Goal: Use online tool/utility: Utilize a website feature to perform a specific function

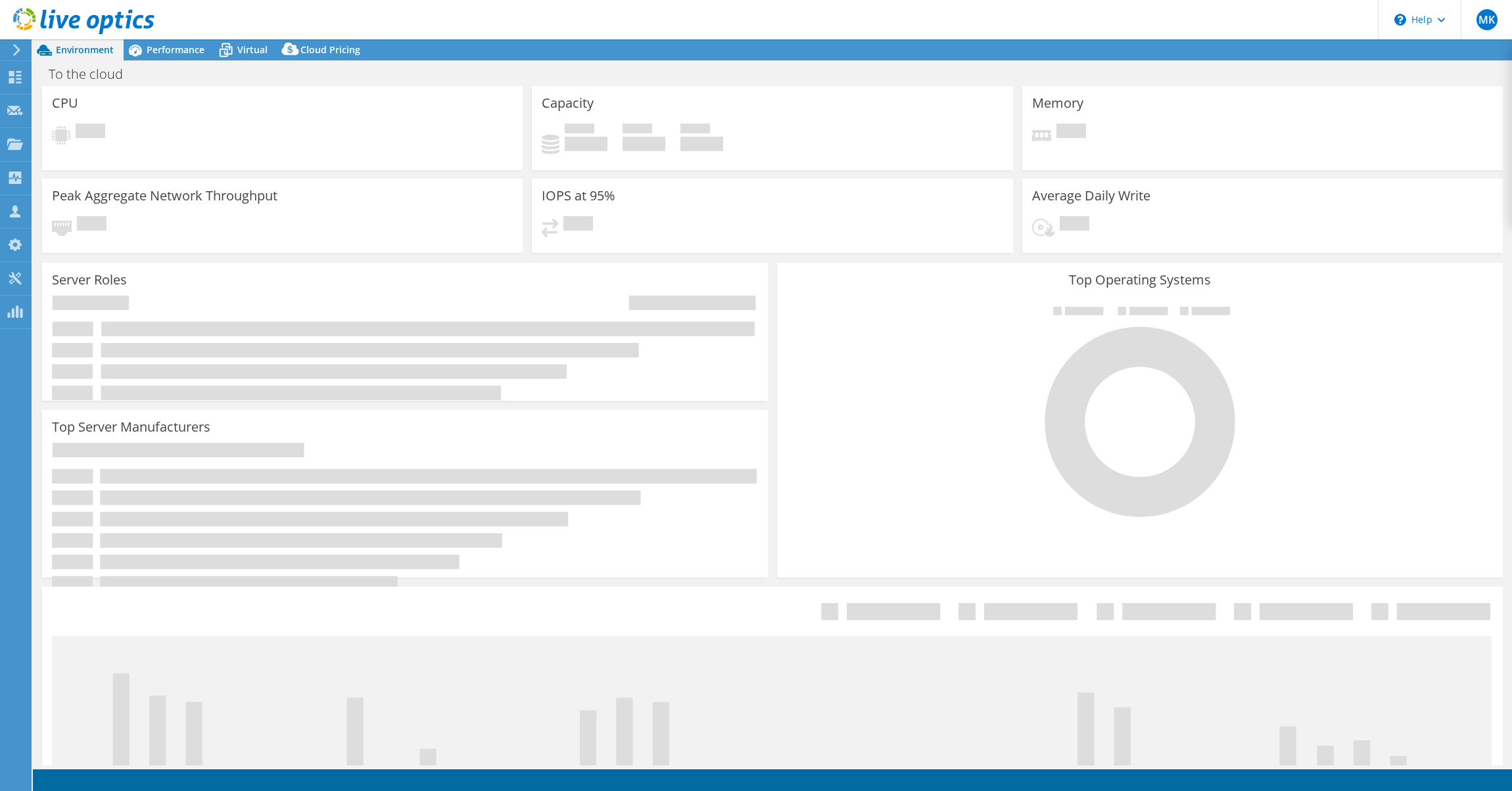
select select "USEast"
select select "USD"
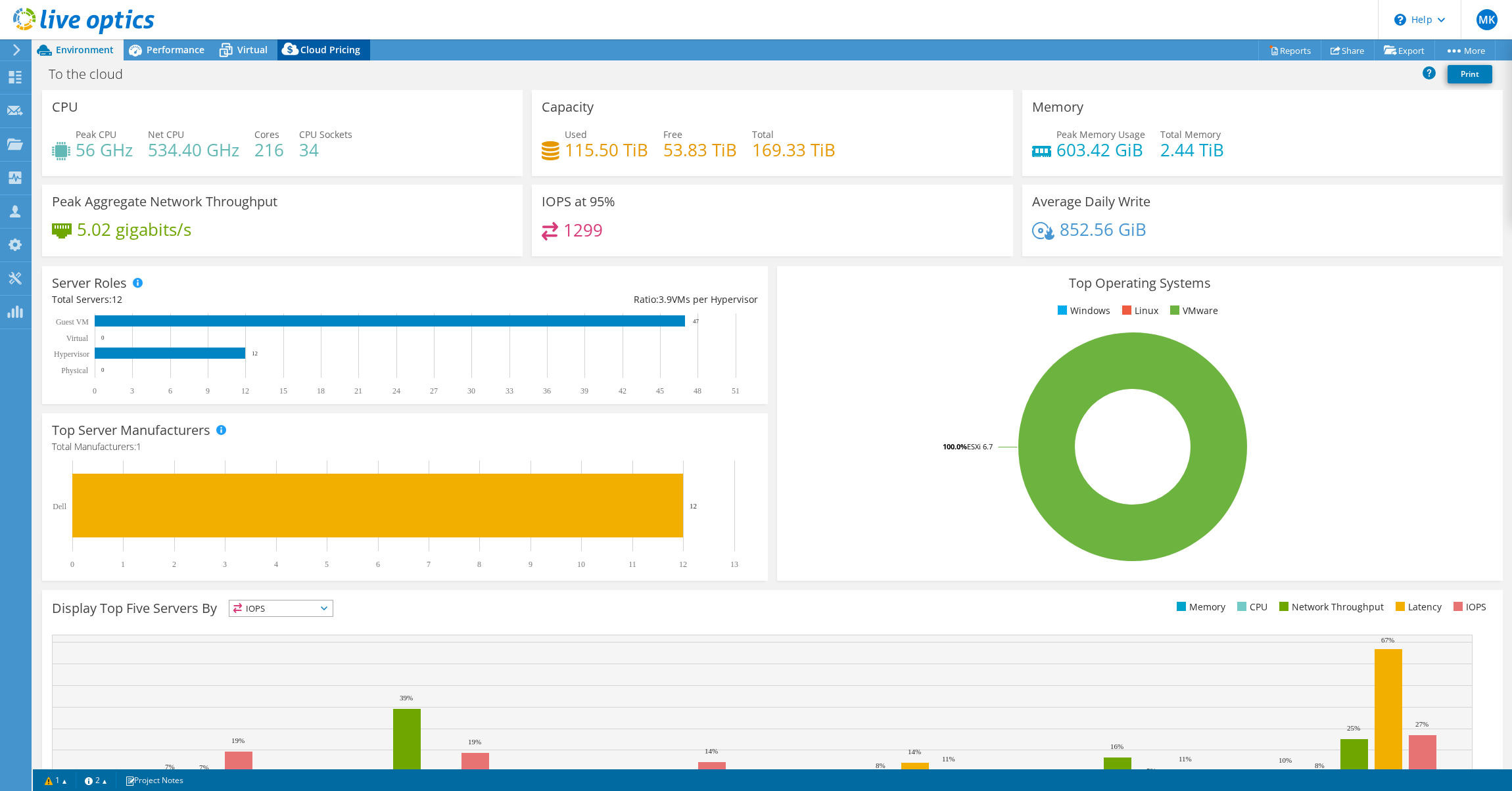
click at [289, 52] on icon at bounding box center [291, 52] width 27 height 27
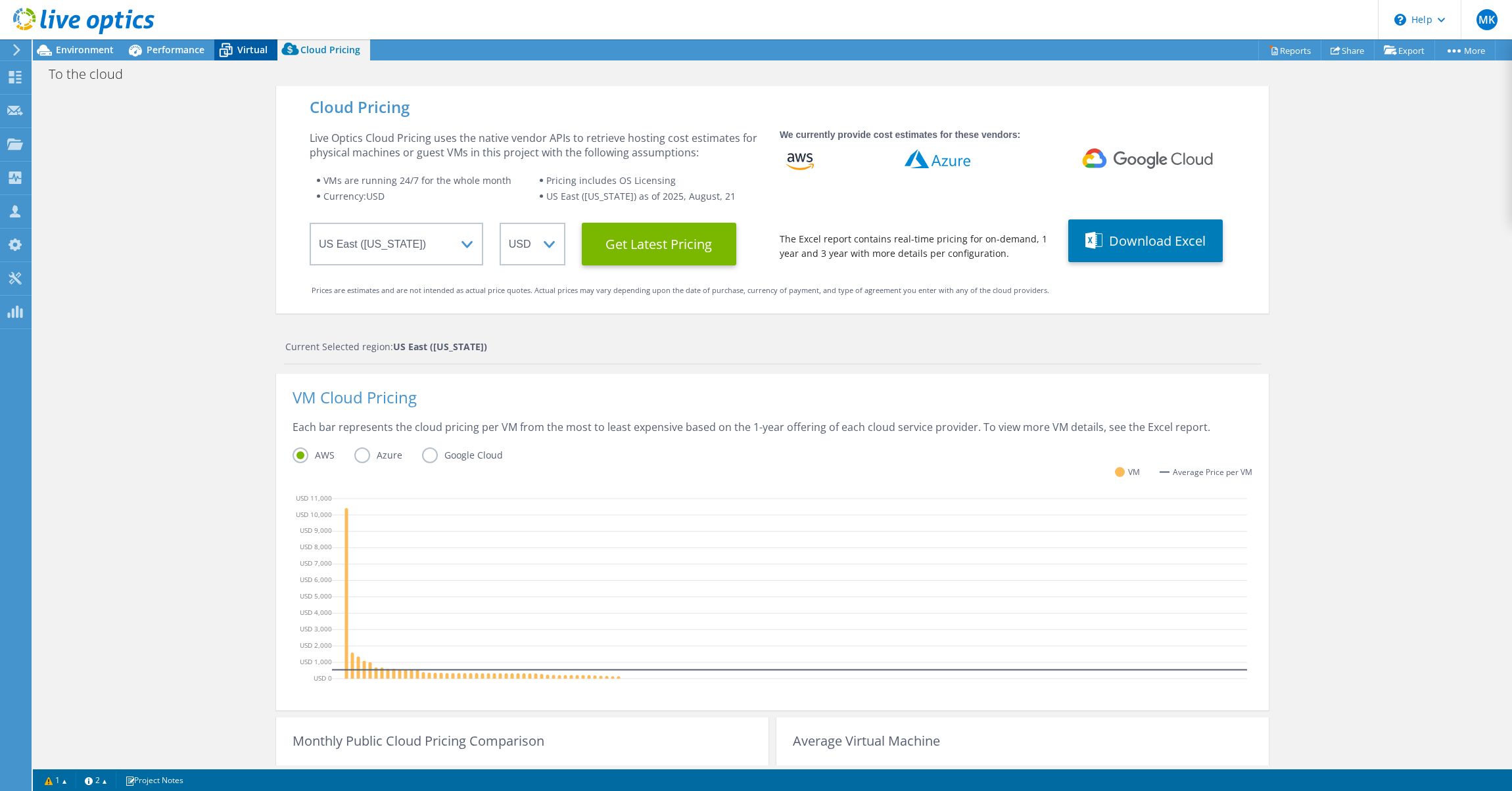
click at [240, 55] on span "Virtual" at bounding box center [253, 49] width 31 height 13
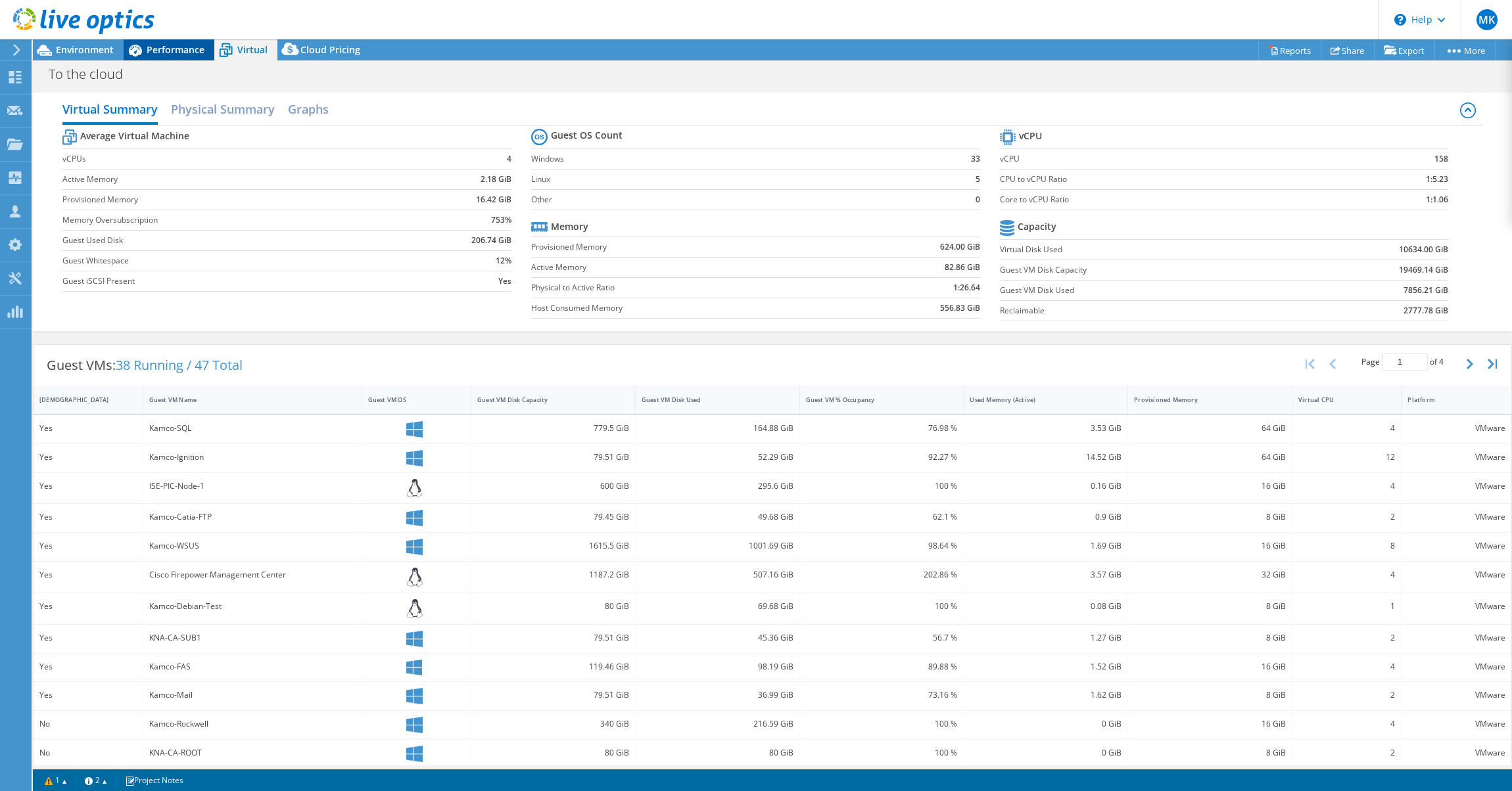
click at [172, 56] on div "Performance" at bounding box center [169, 50] width 91 height 21
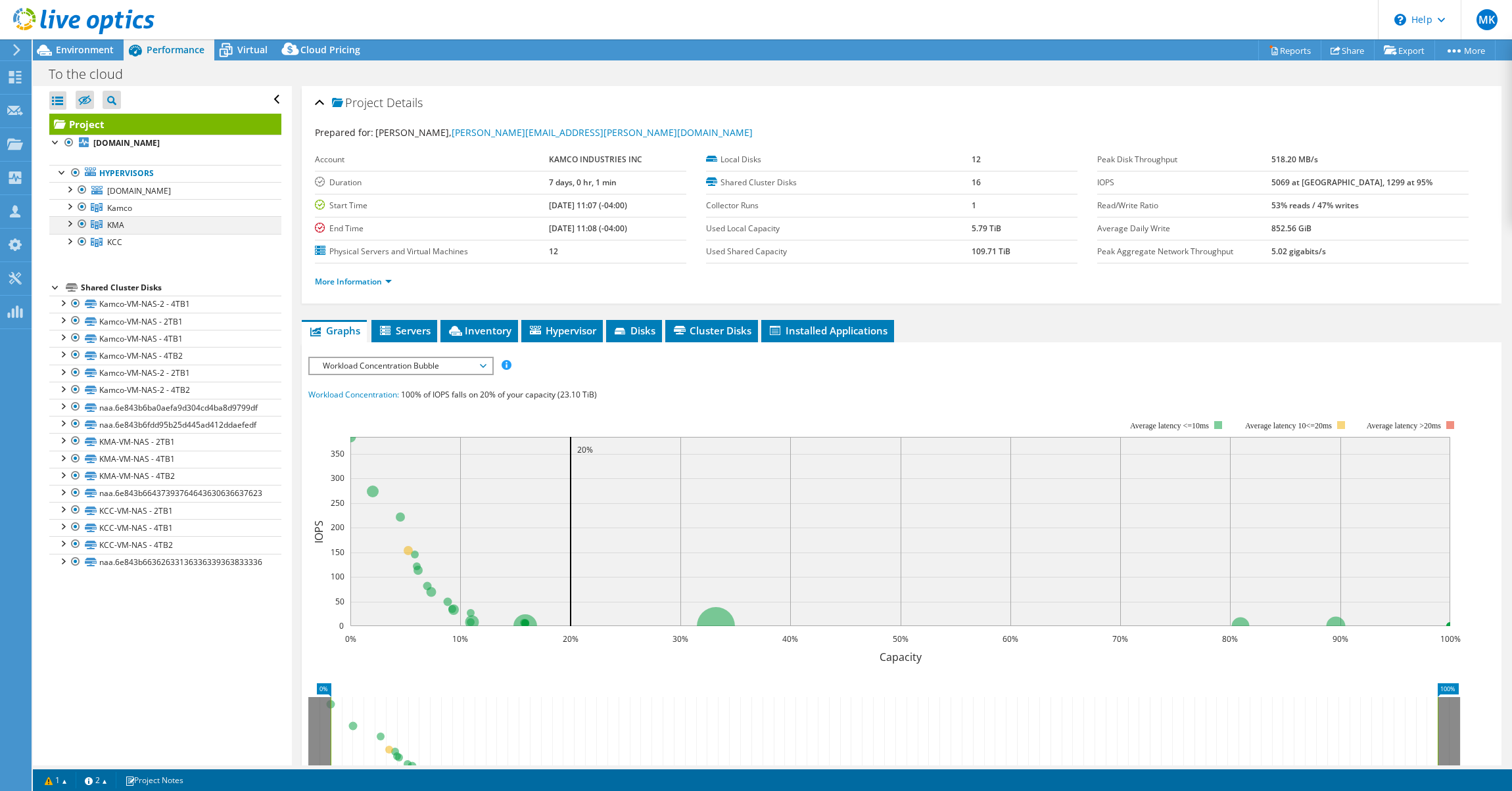
click at [66, 222] on div at bounding box center [69, 223] width 13 height 13
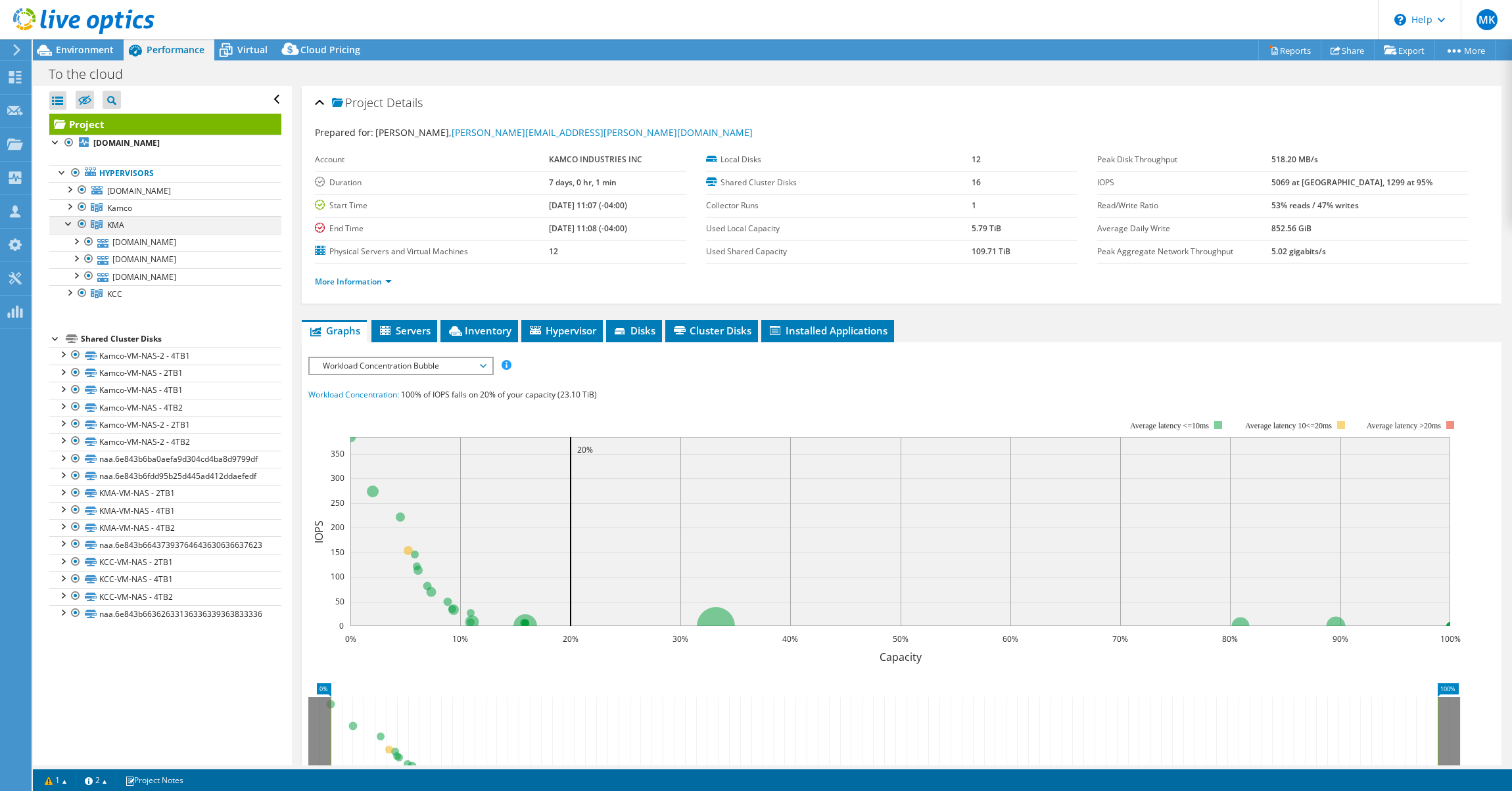
click at [66, 222] on div at bounding box center [69, 223] width 13 height 13
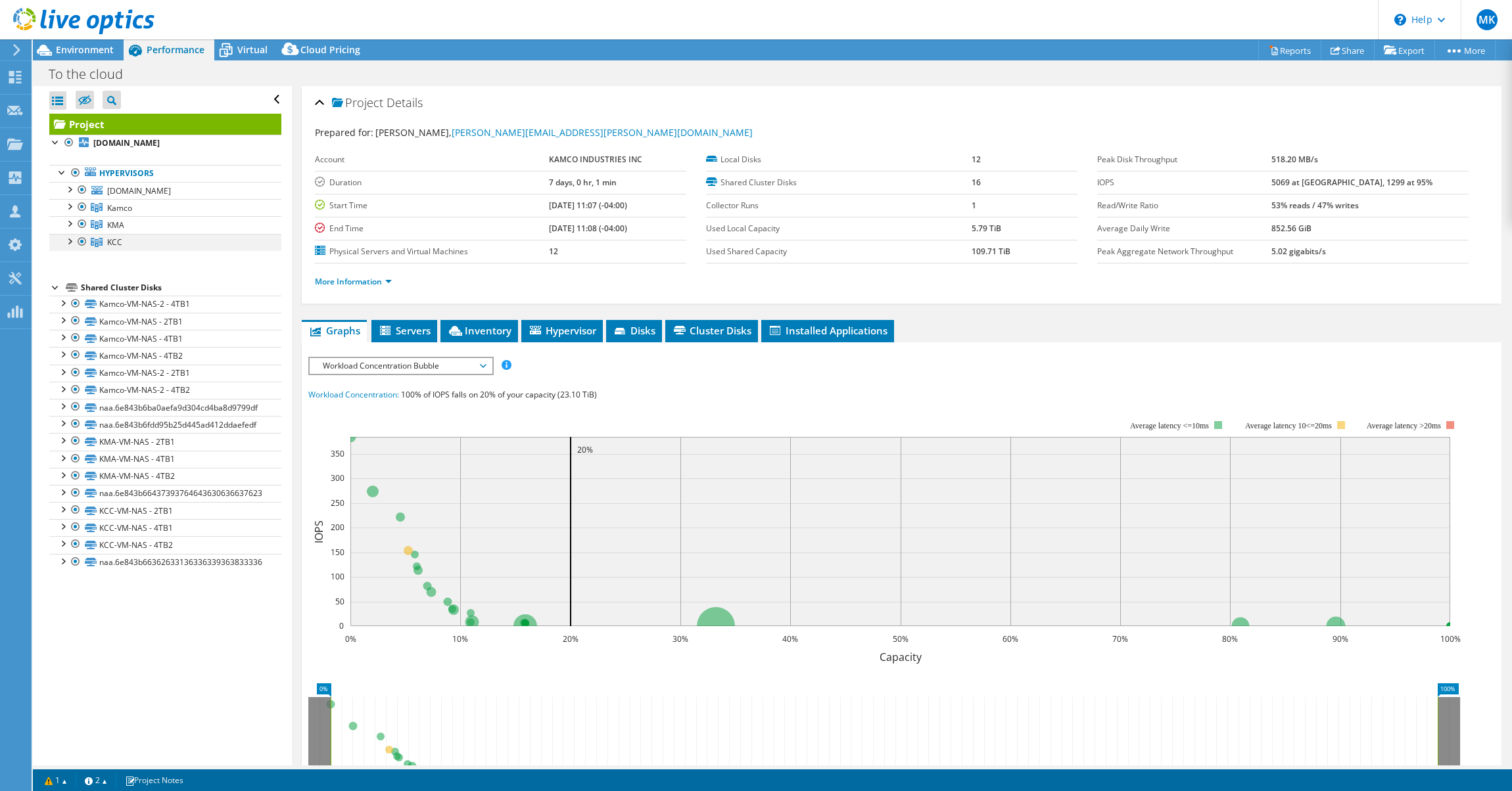
click at [66, 240] on div at bounding box center [69, 241] width 13 height 13
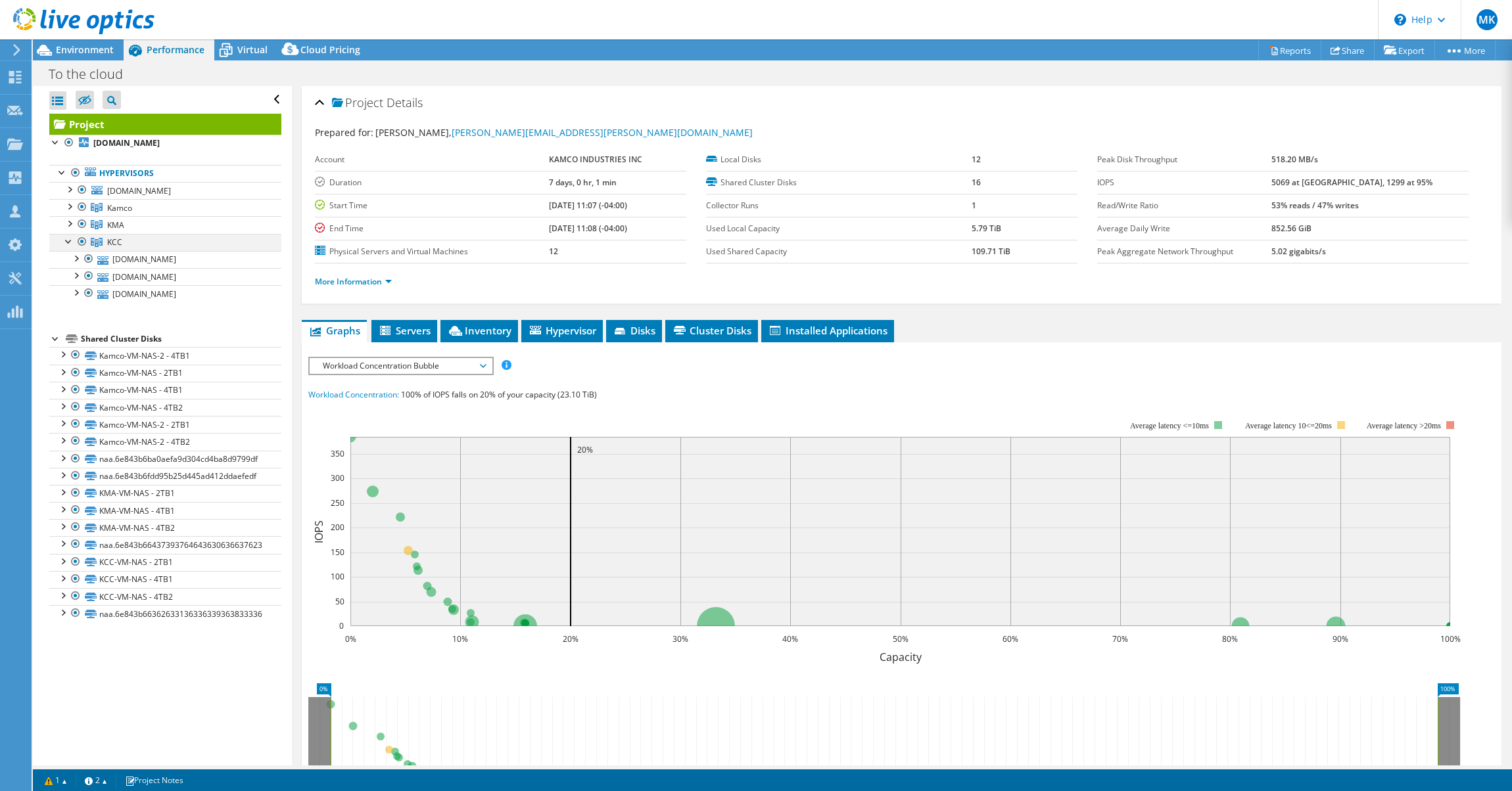
click at [66, 240] on div at bounding box center [69, 241] width 13 height 13
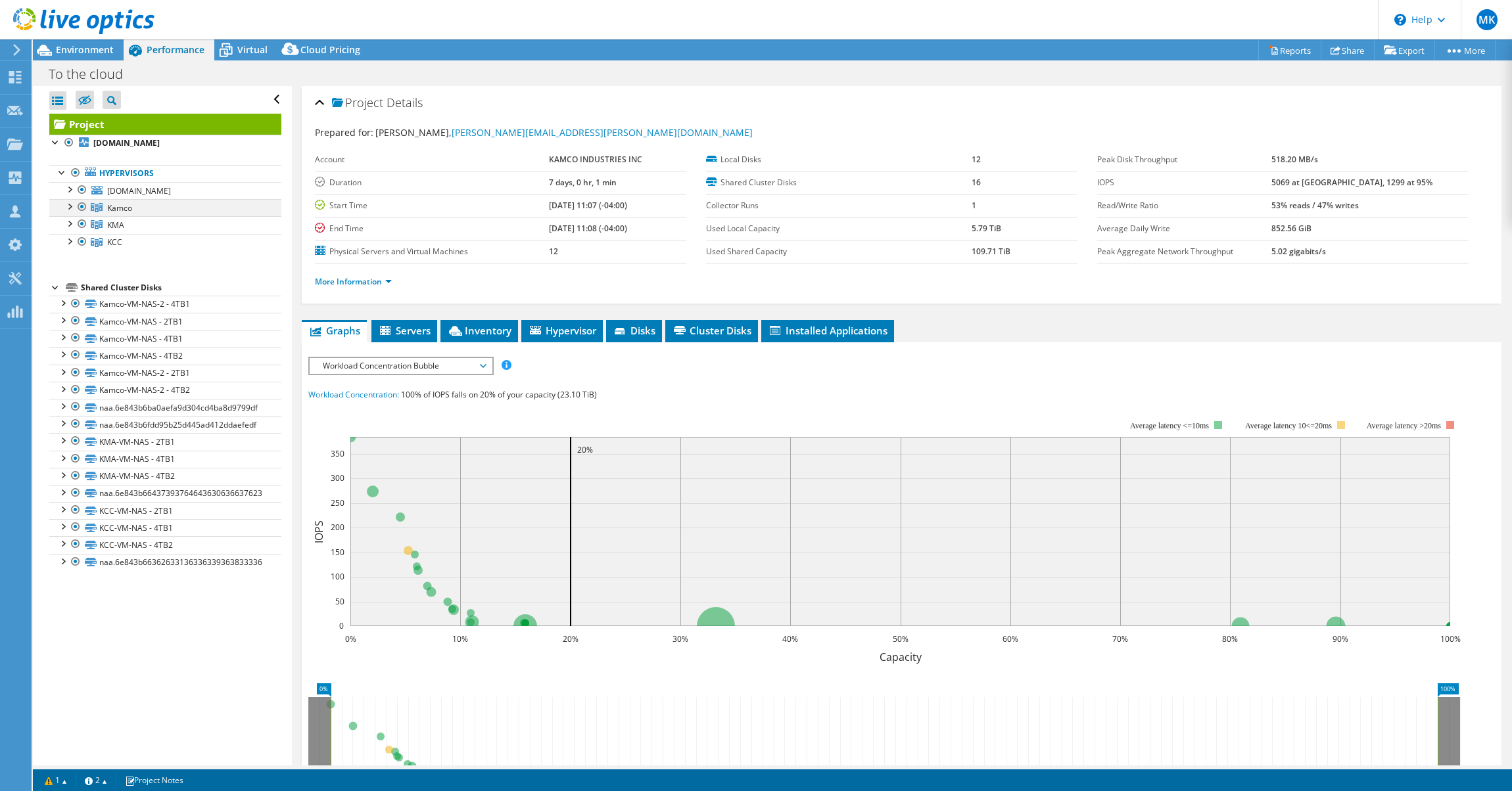
click at [69, 208] on div at bounding box center [69, 206] width 13 height 13
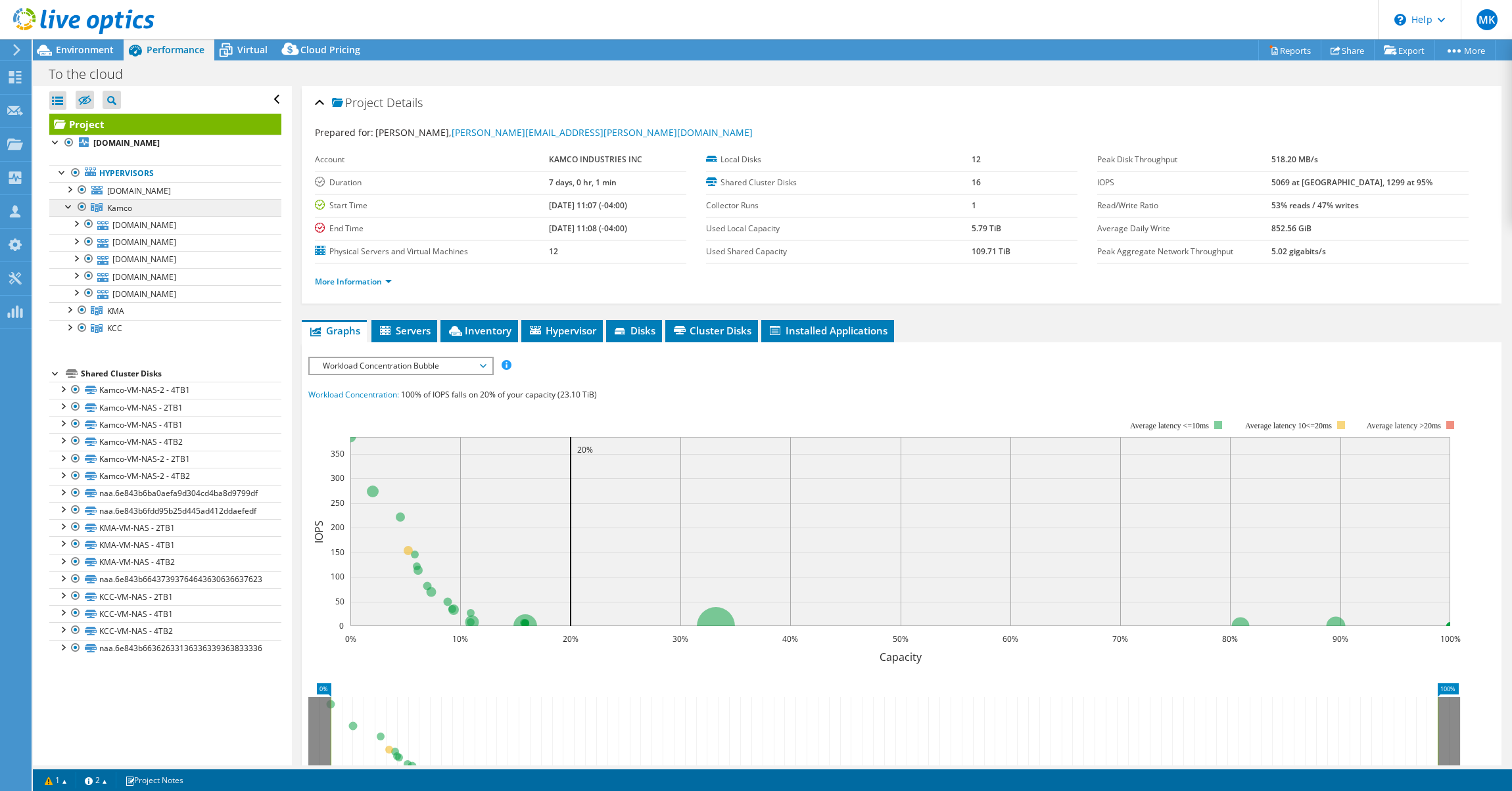
click at [69, 214] on link "Kamco" at bounding box center [165, 208] width 232 height 17
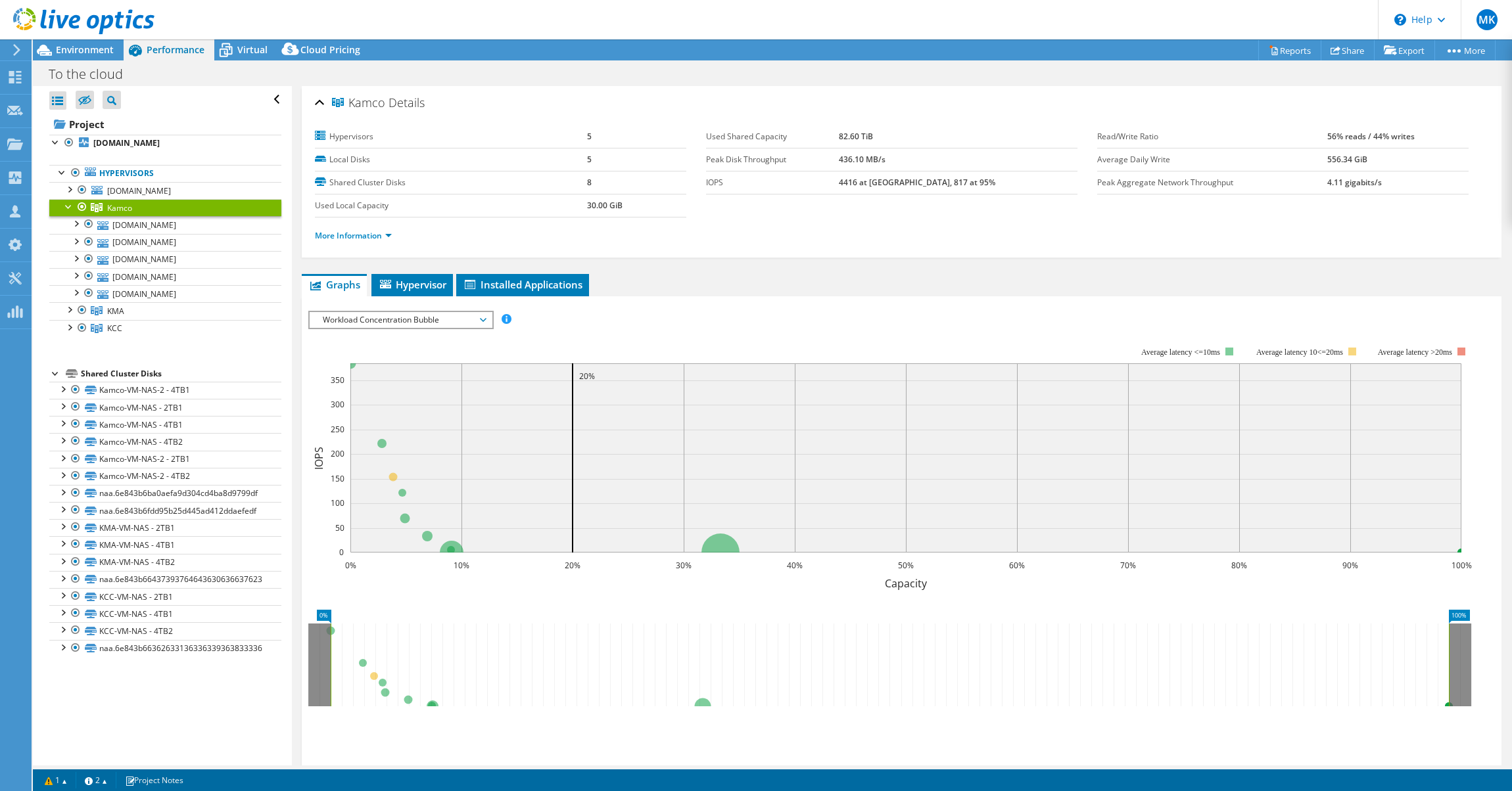
click at [68, 211] on div at bounding box center [69, 206] width 13 height 13
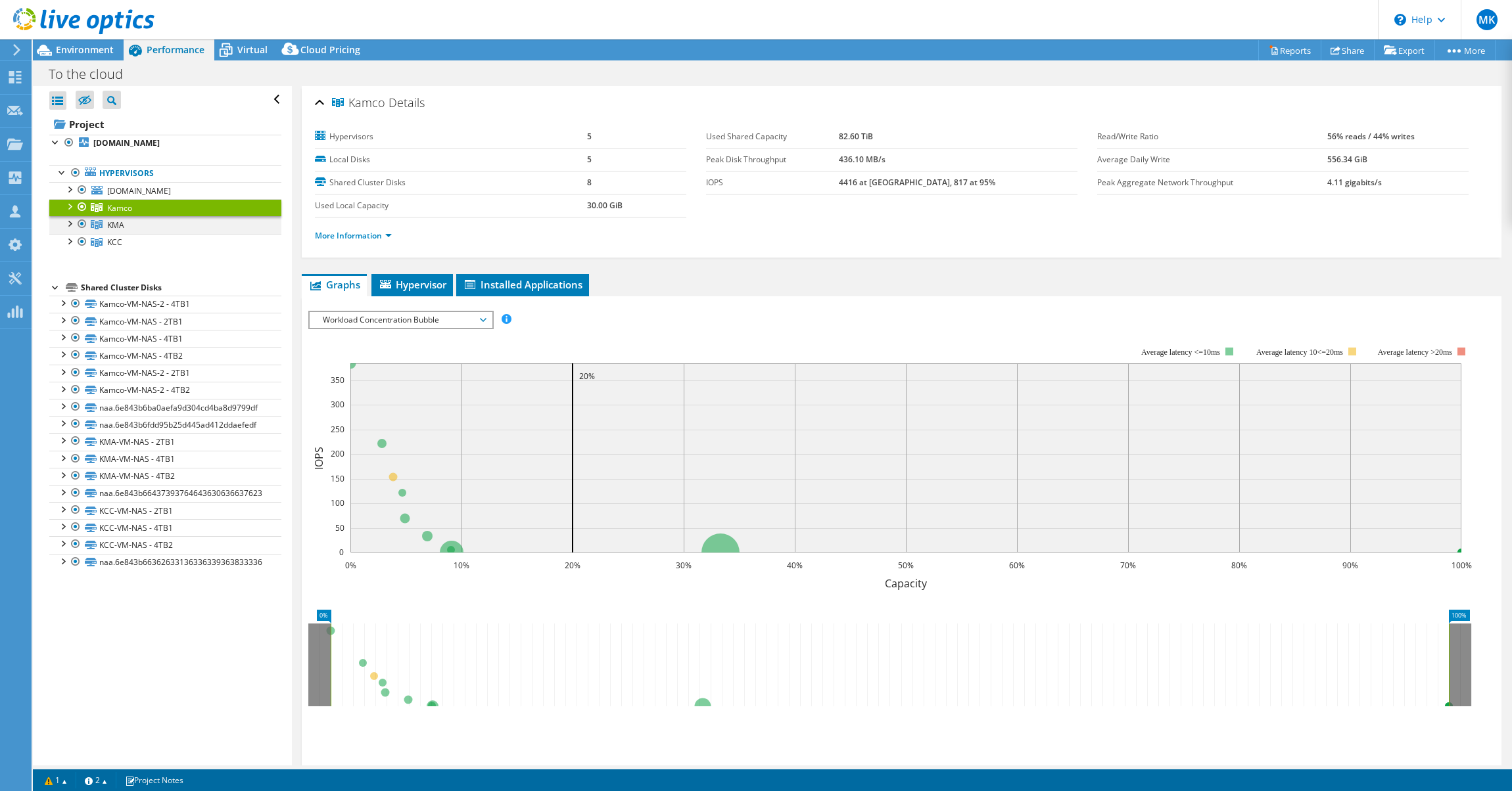
click at [77, 229] on div at bounding box center [82, 224] width 13 height 16
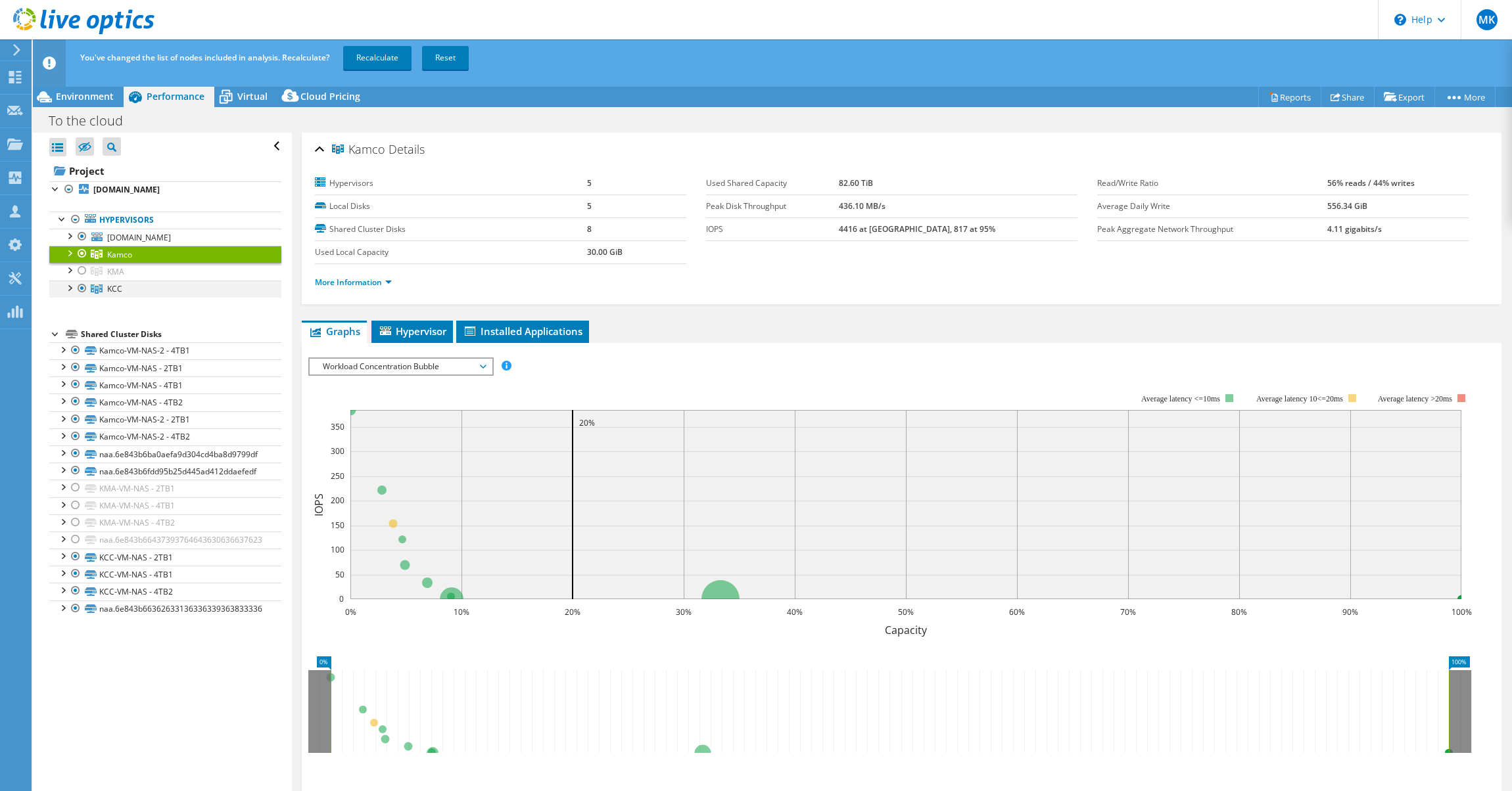
click at [77, 287] on div at bounding box center [82, 289] width 13 height 16
click at [377, 62] on link "Recalculate" at bounding box center [377, 58] width 68 height 24
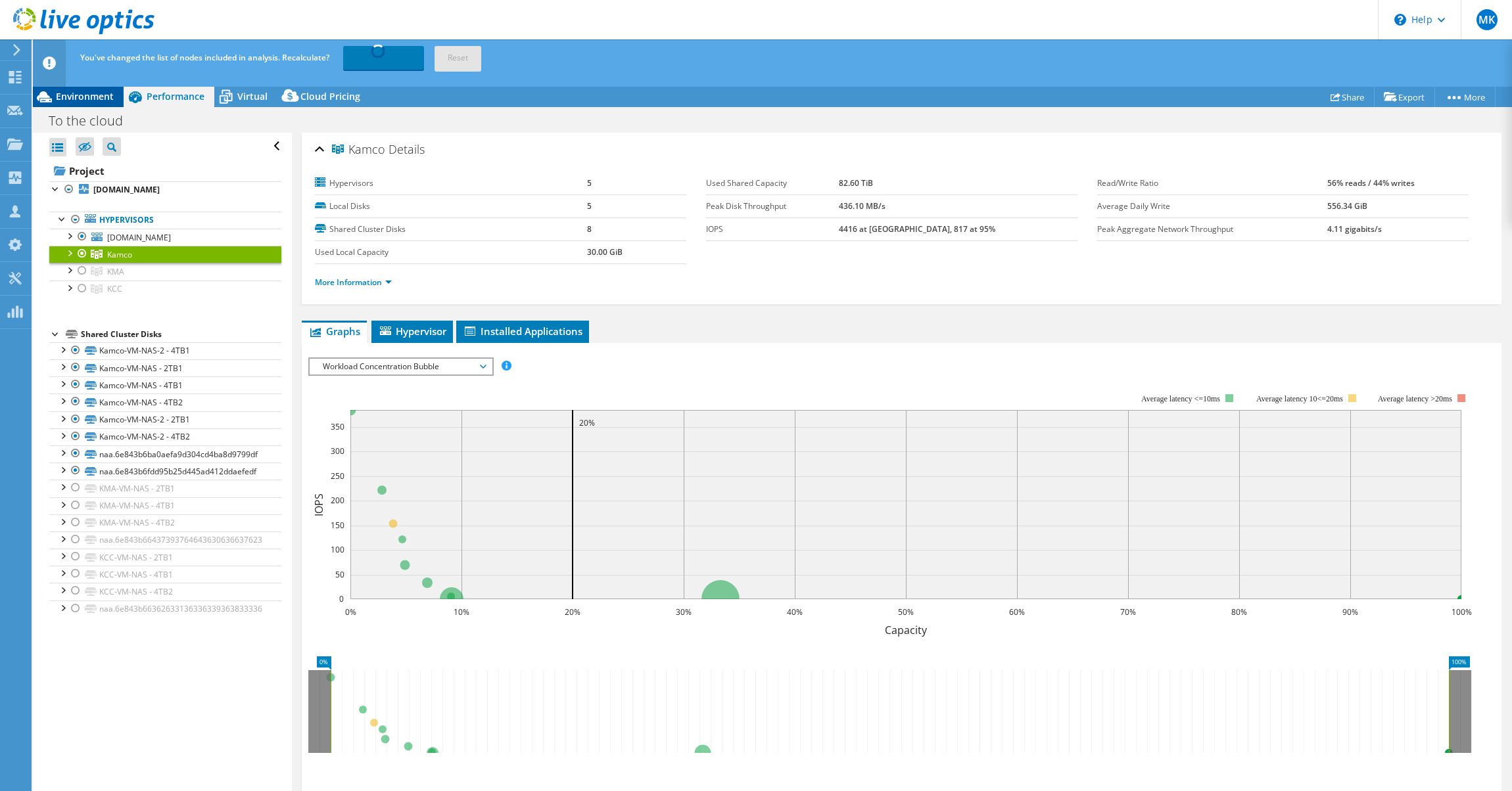
click at [86, 96] on span "Environment" at bounding box center [84, 96] width 58 height 13
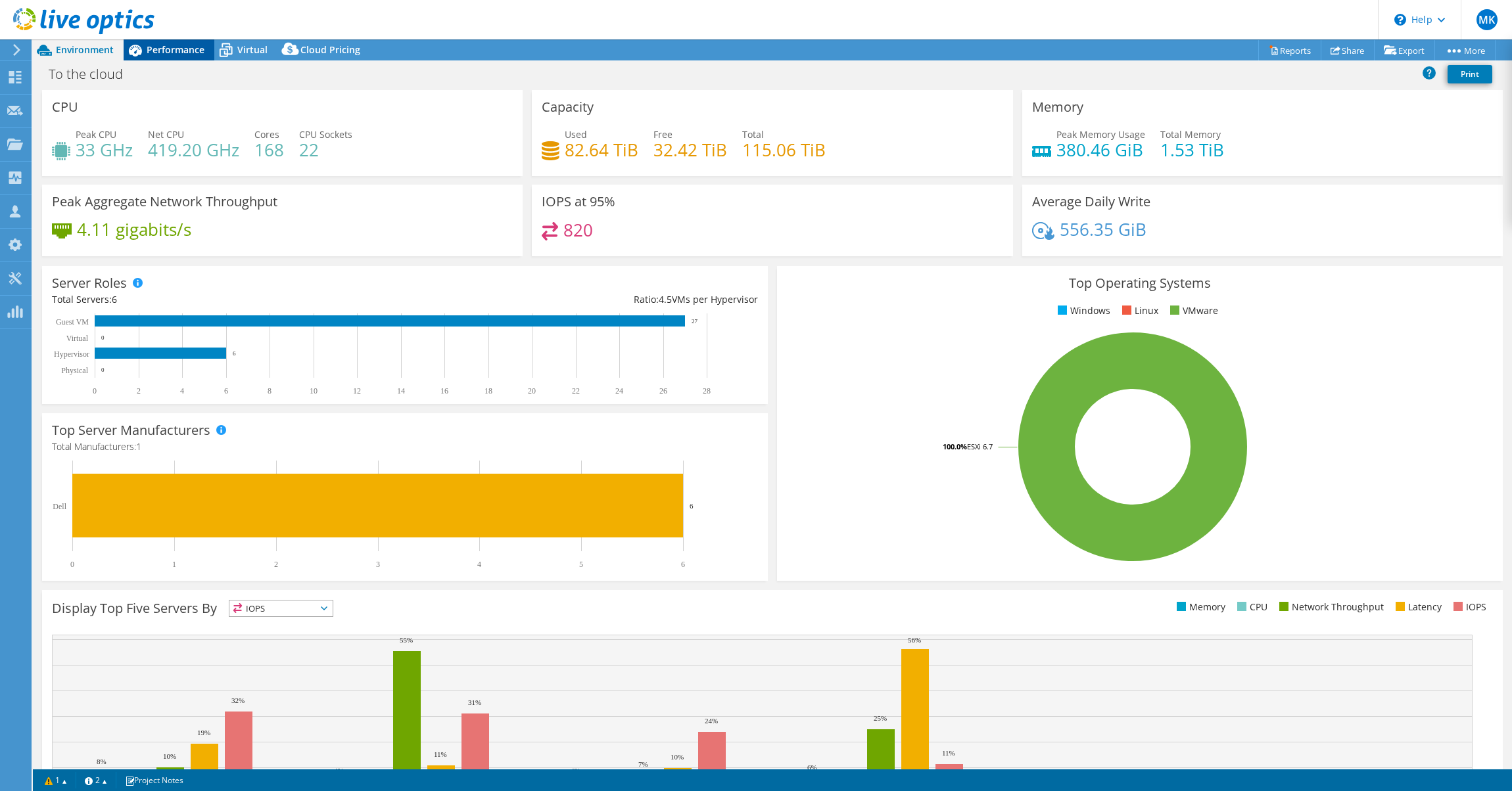
click at [170, 53] on span "Performance" at bounding box center [175, 49] width 58 height 13
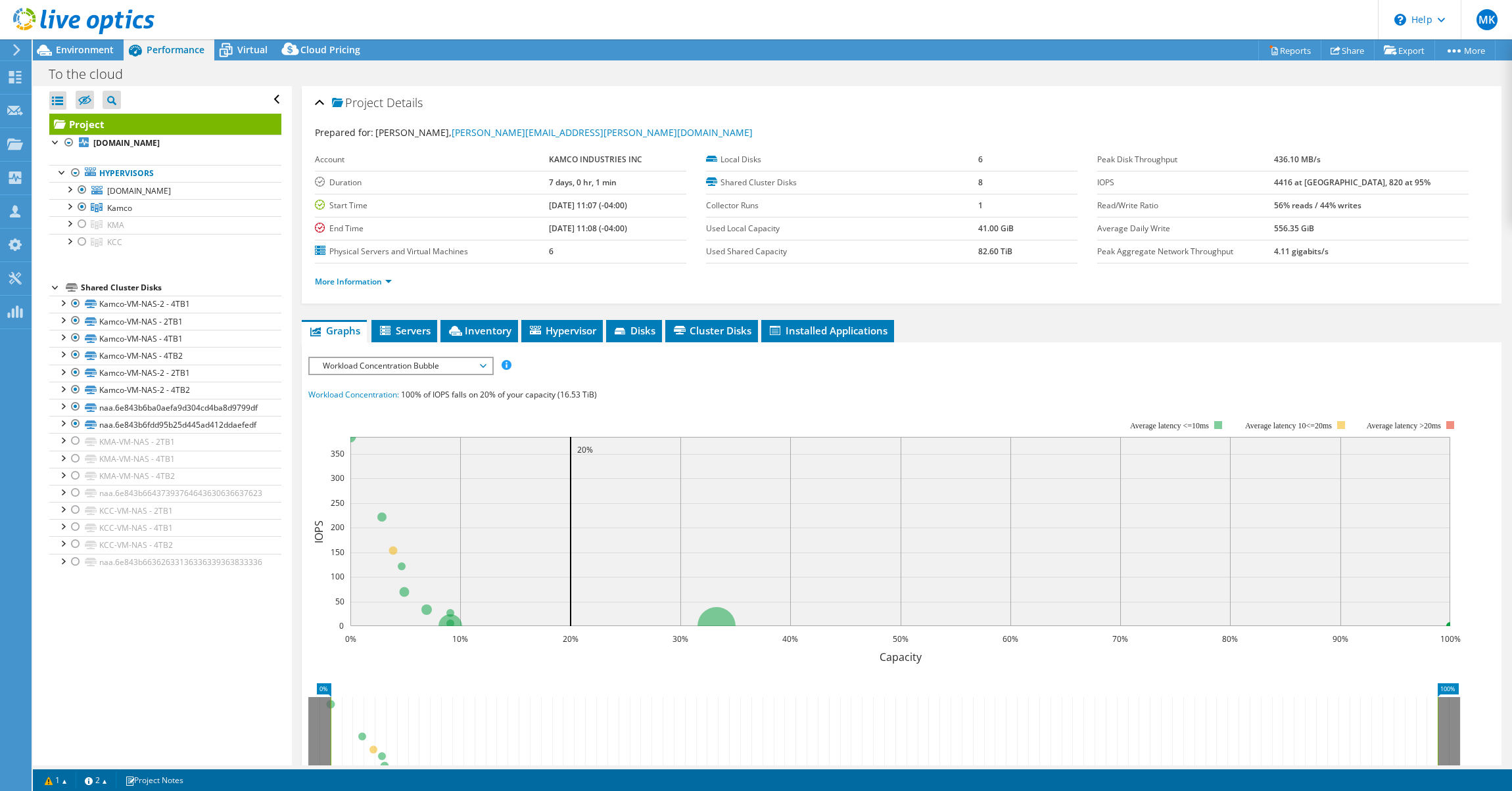
click at [417, 364] on span "Workload Concentration Bubble" at bounding box center [400, 366] width 169 height 16
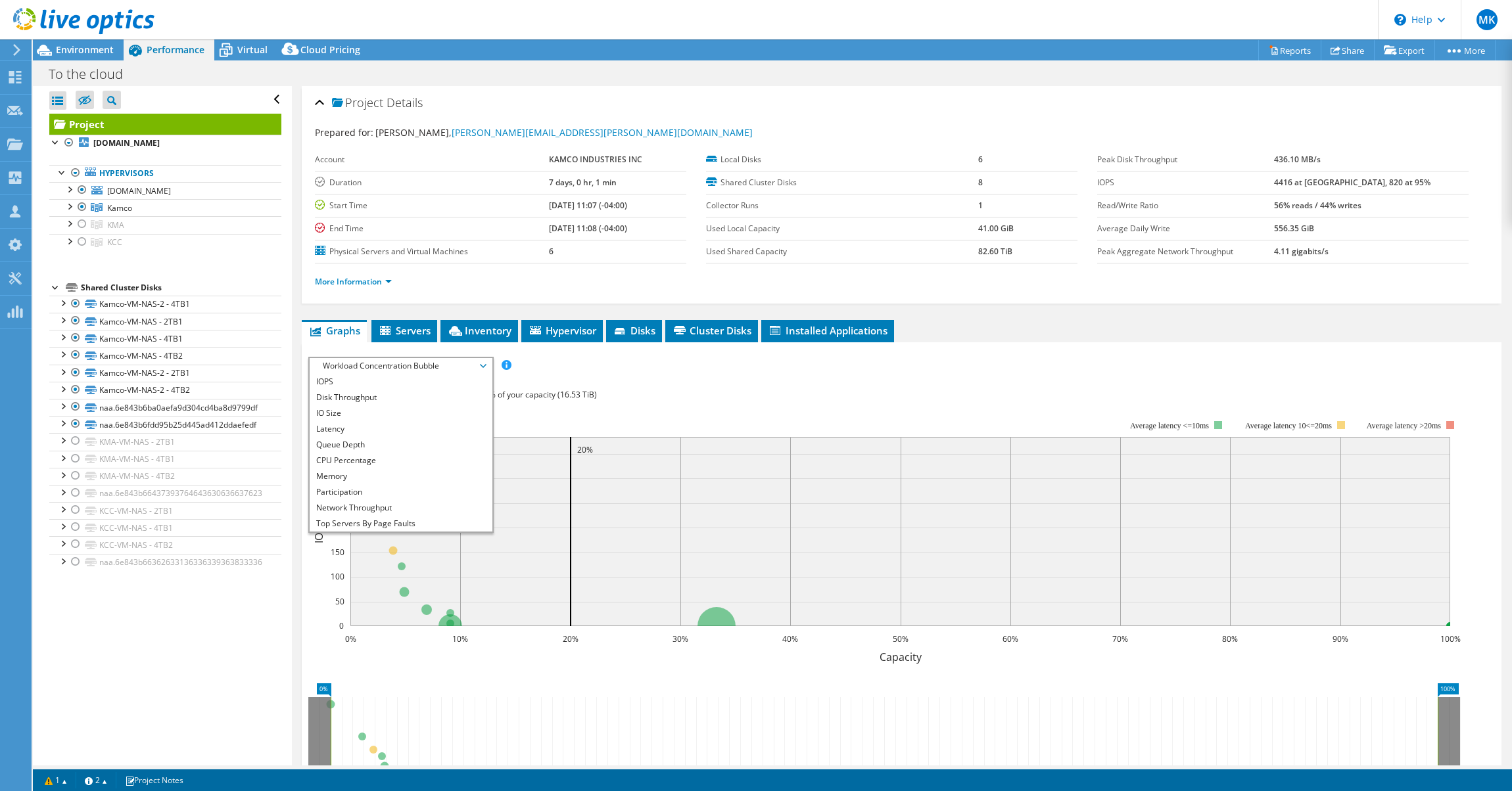
scroll to position [47, 0]
click at [442, 520] on li "All" at bounding box center [400, 524] width 182 height 16
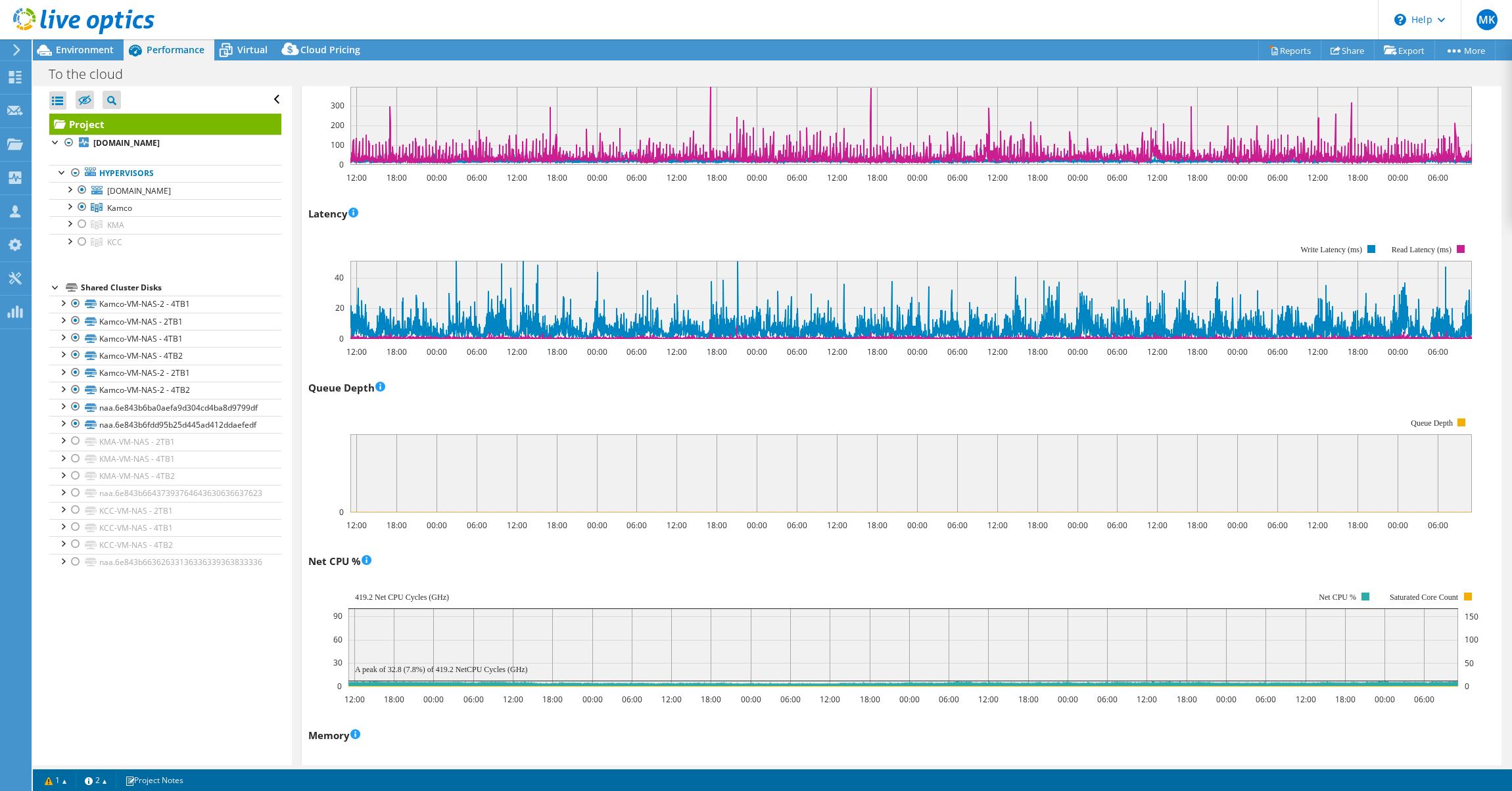
scroll to position [707, 0]
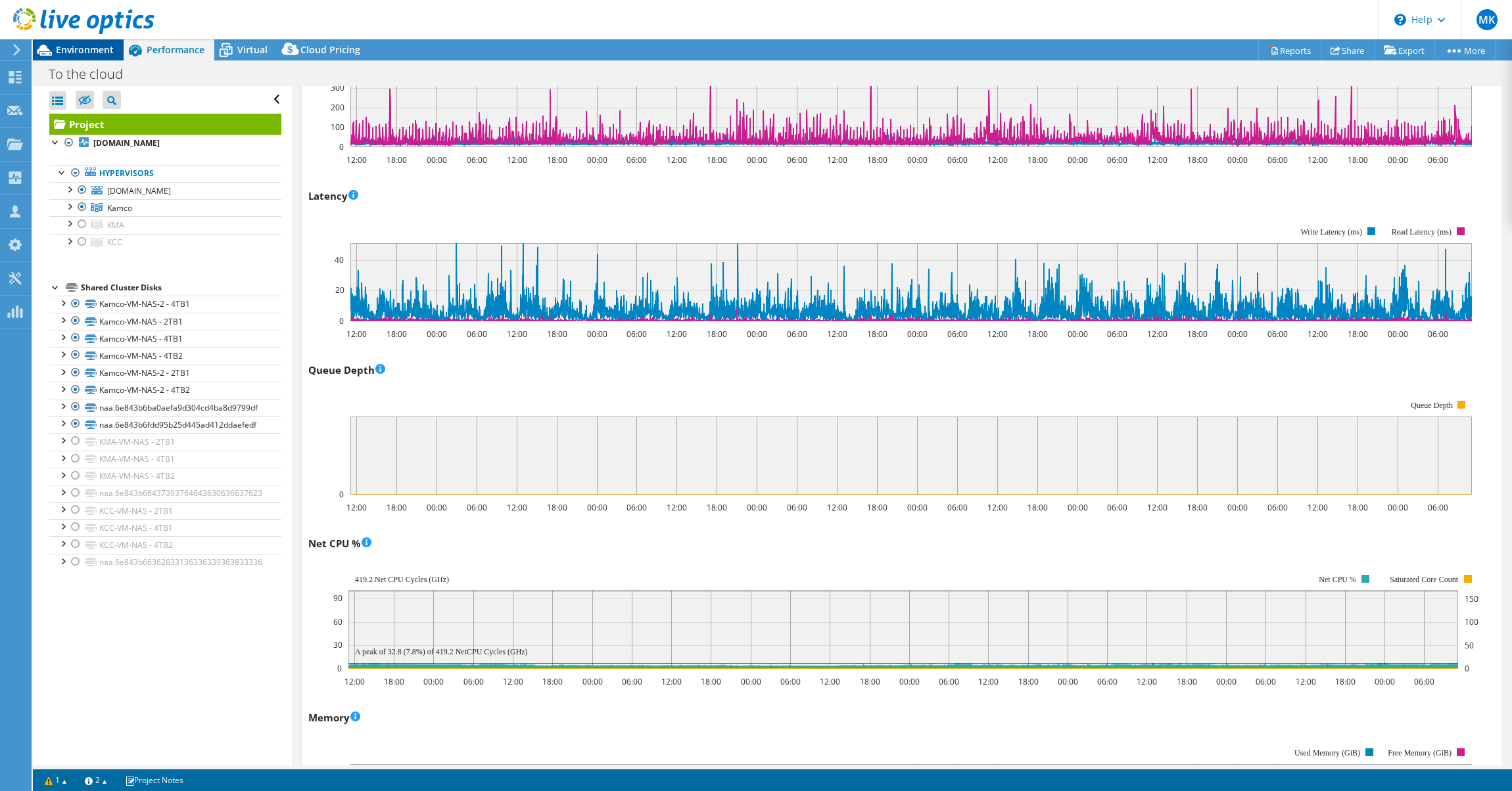
click at [82, 48] on span "Environment" at bounding box center [84, 49] width 58 height 13
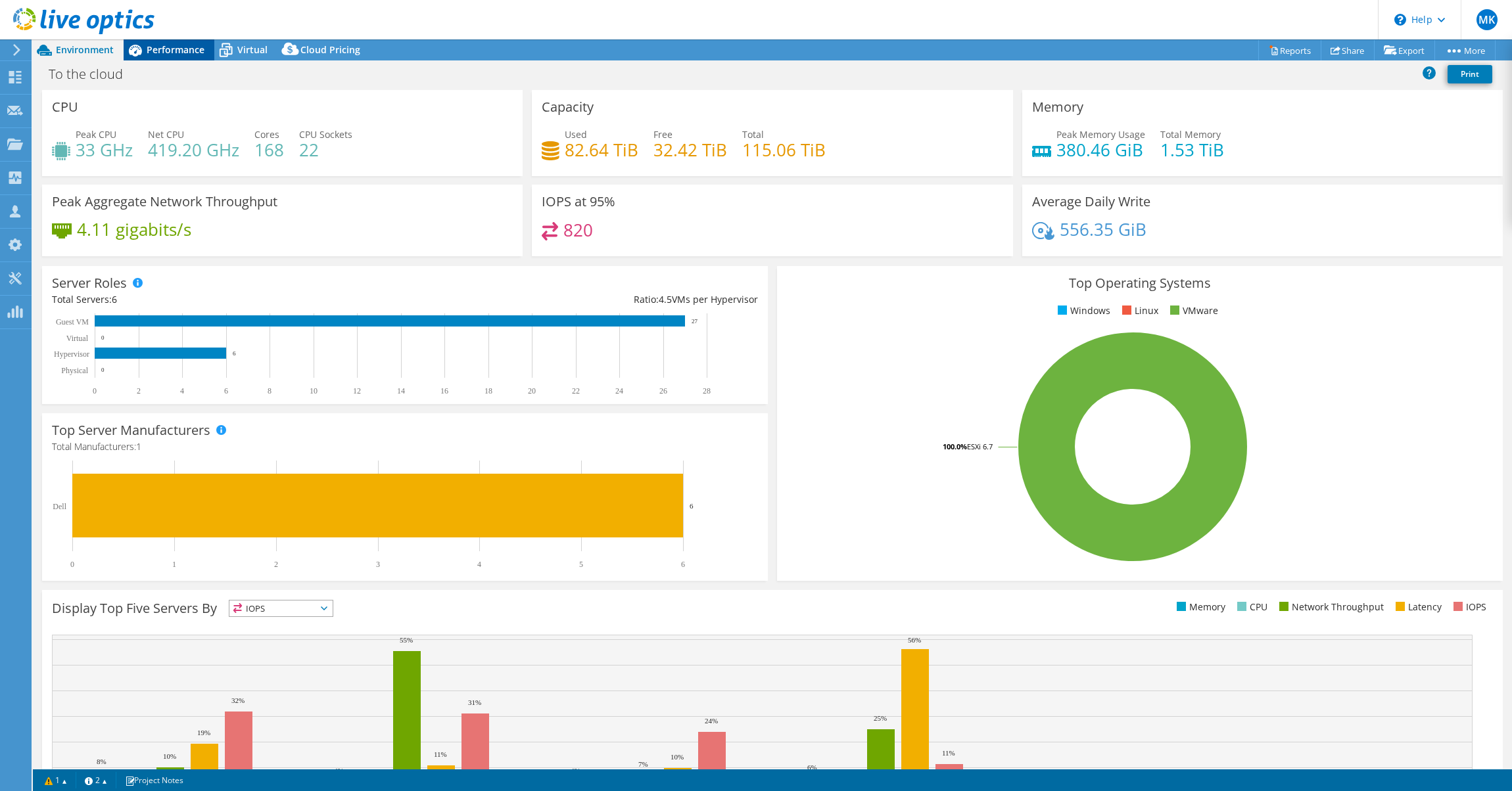
click at [195, 44] on span "Performance" at bounding box center [175, 49] width 58 height 13
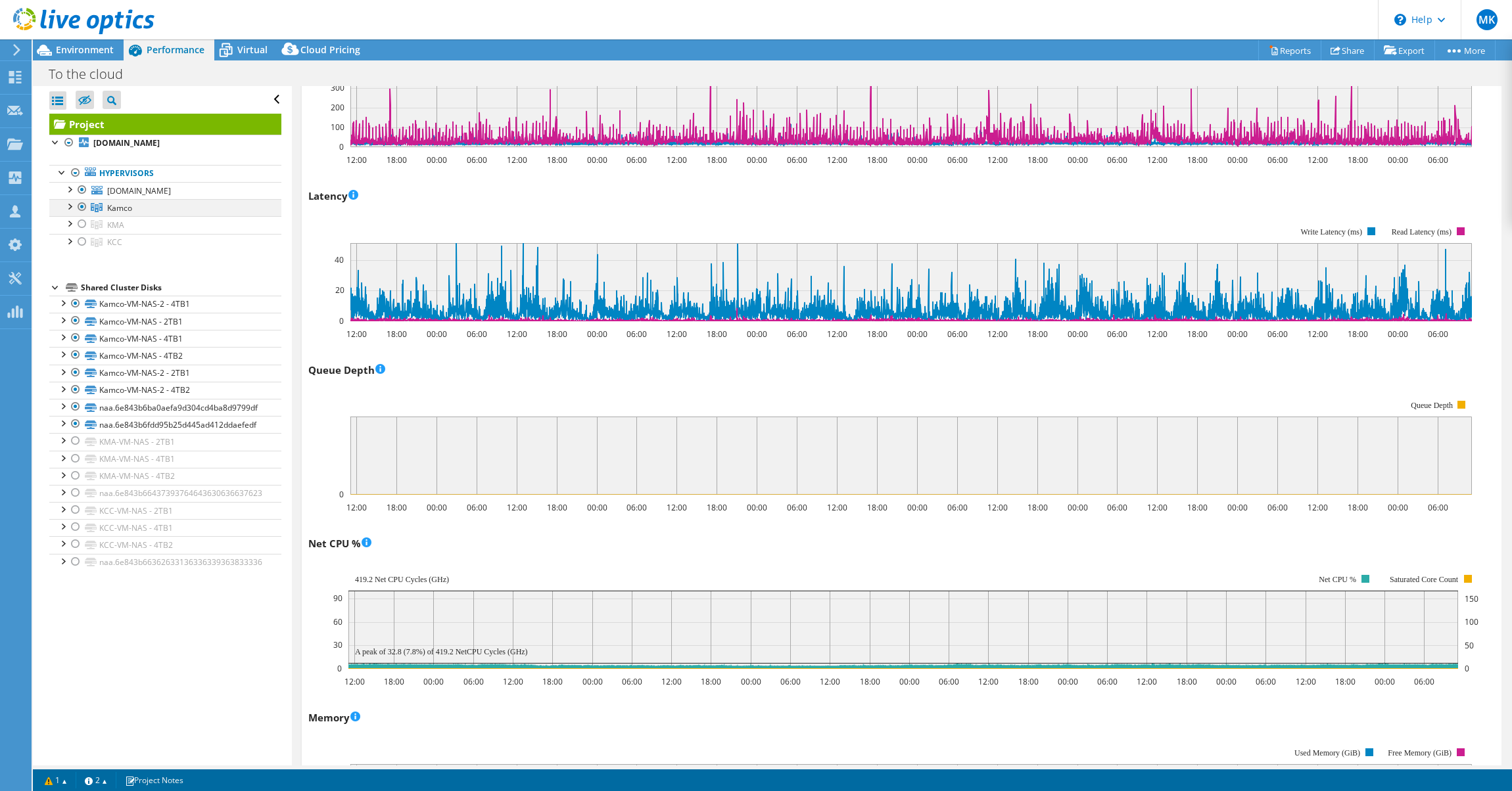
click at [77, 209] on div at bounding box center [82, 207] width 13 height 16
click at [80, 227] on div at bounding box center [82, 224] width 13 height 16
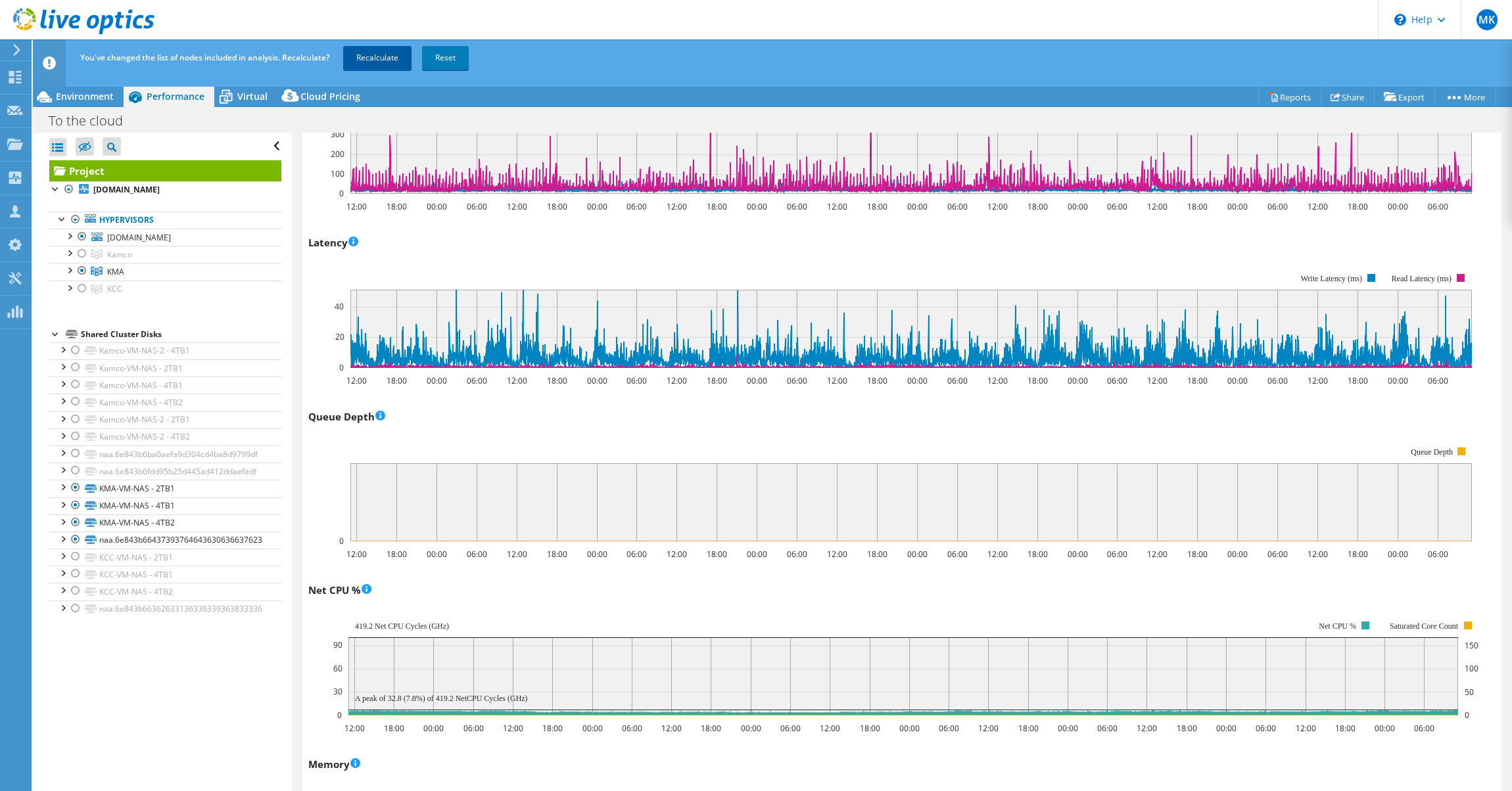
click at [380, 51] on link "Recalculate" at bounding box center [377, 58] width 68 height 24
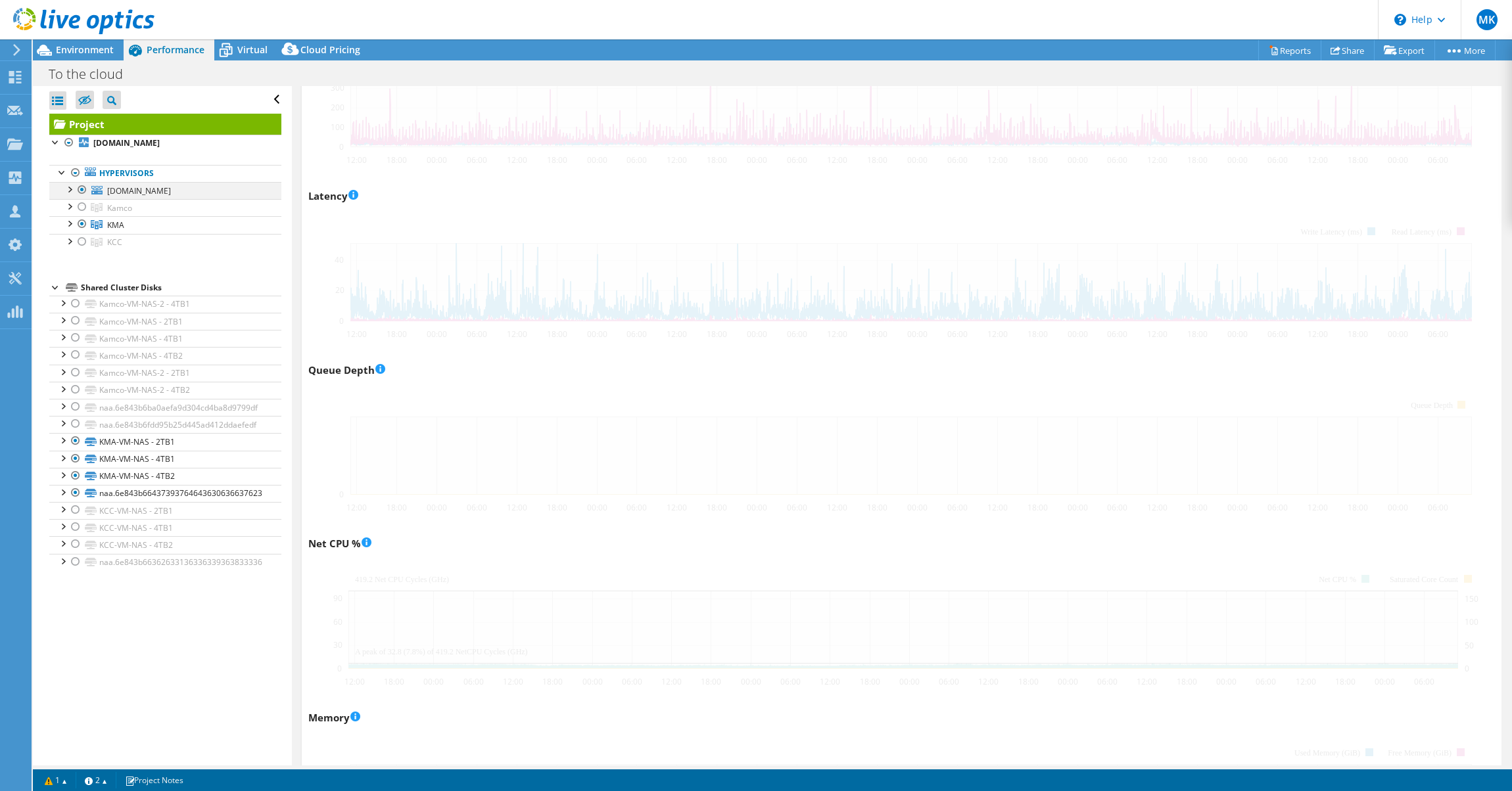
click at [69, 192] on div at bounding box center [69, 188] width 13 height 13
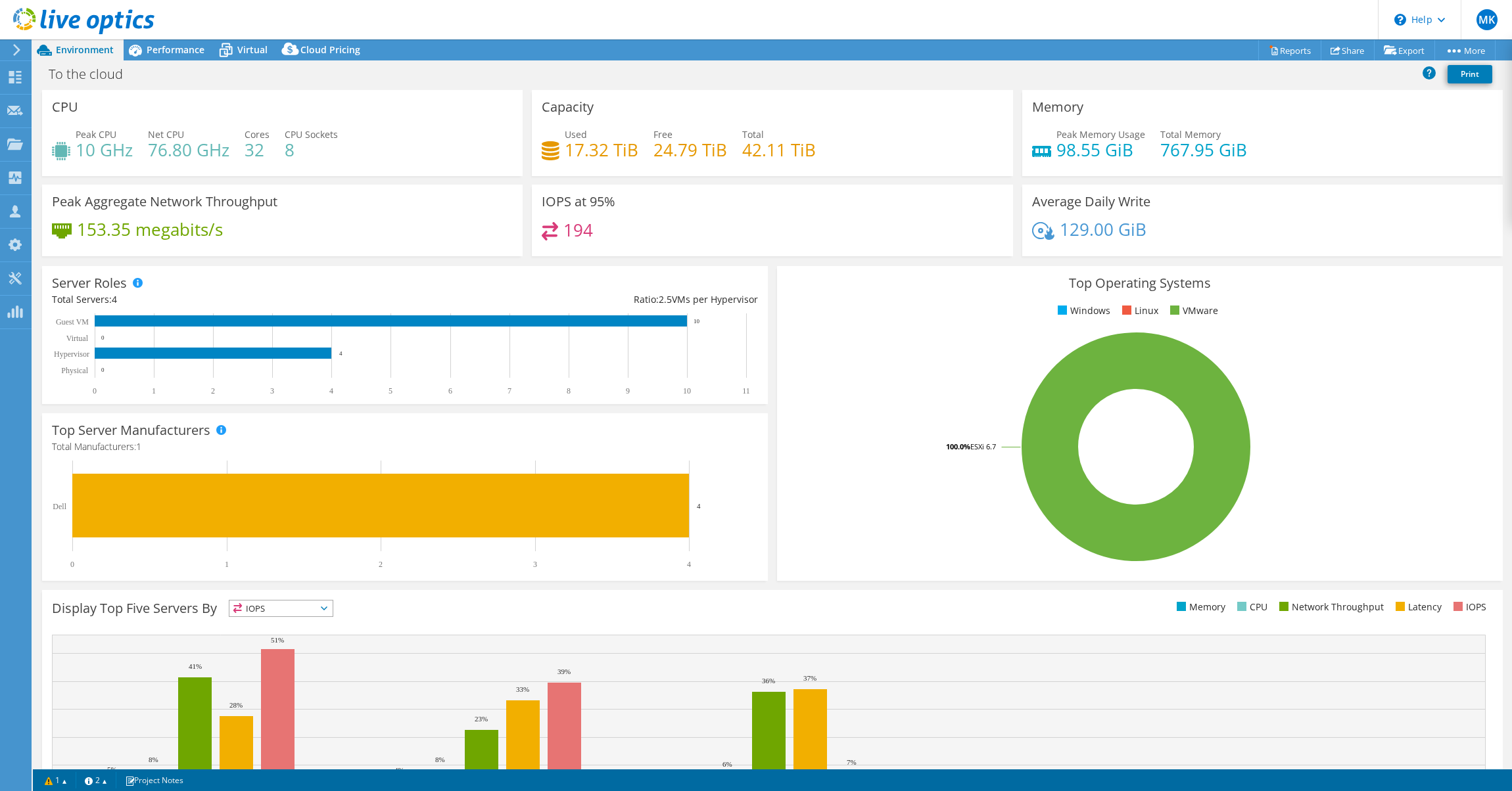
select select "USEast"
select select "USD"
click at [167, 53] on span "Performance" at bounding box center [175, 49] width 58 height 13
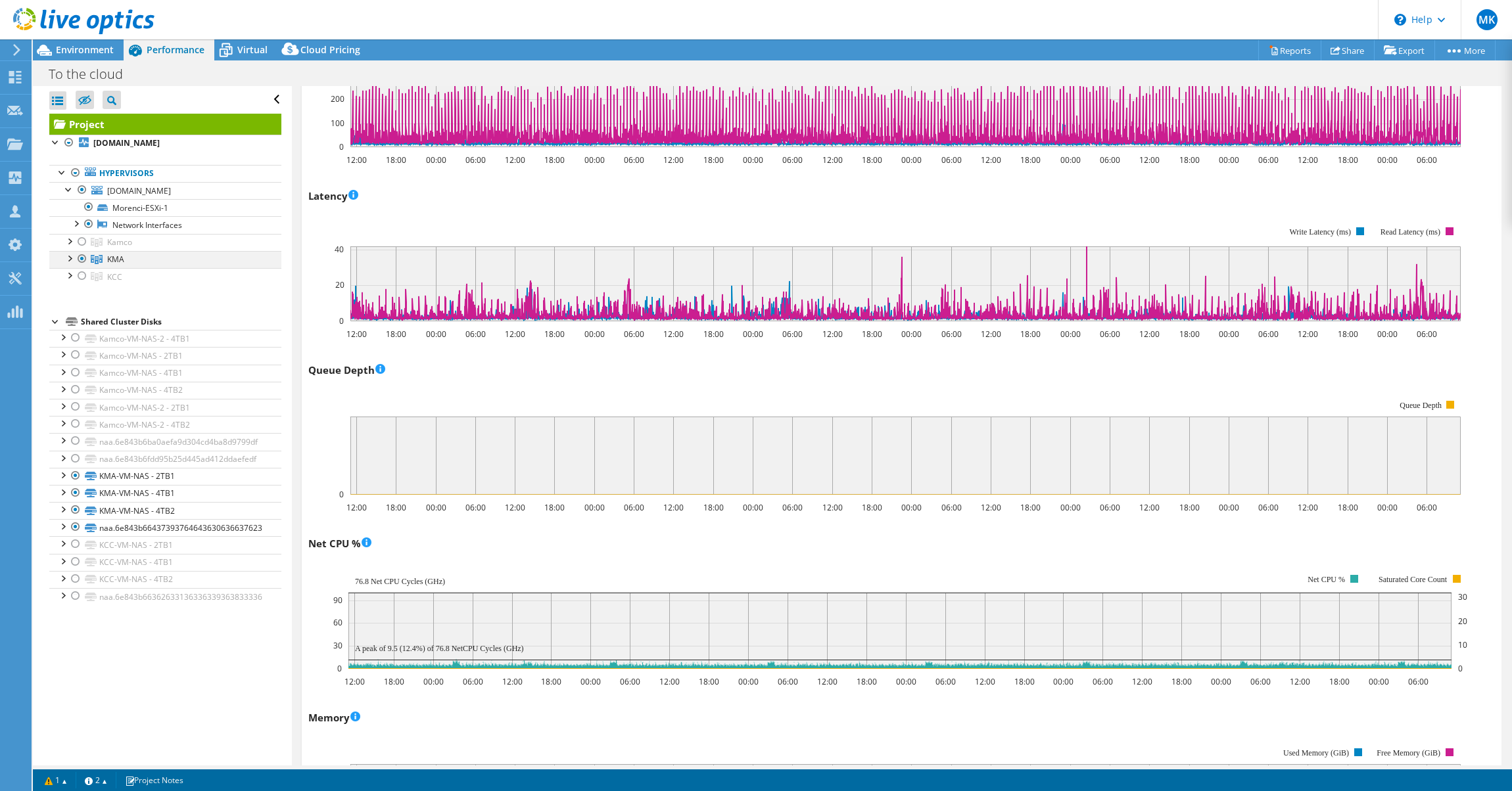
click at [79, 261] on div at bounding box center [82, 259] width 13 height 16
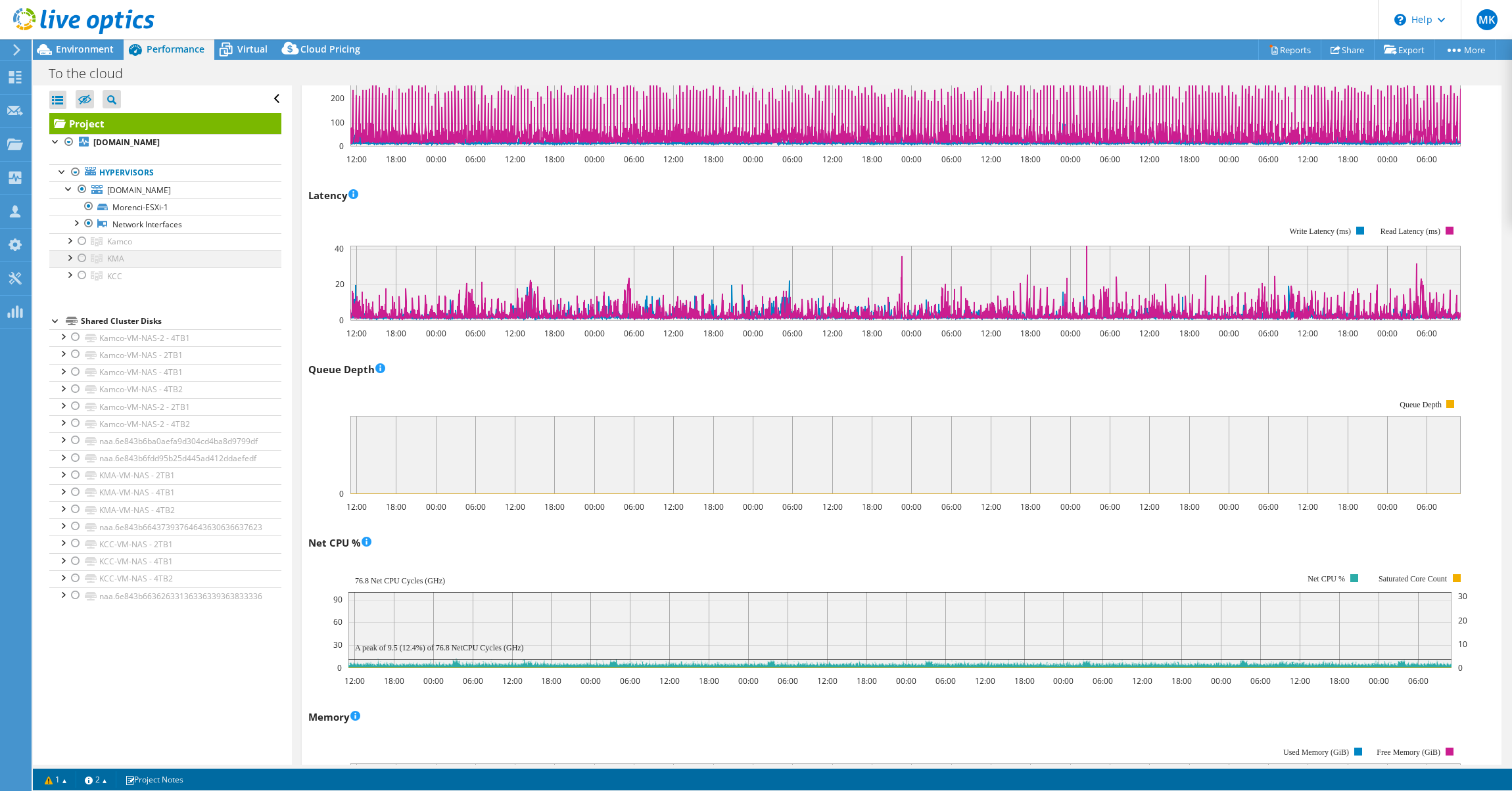
click at [84, 266] on div at bounding box center [82, 258] width 13 height 16
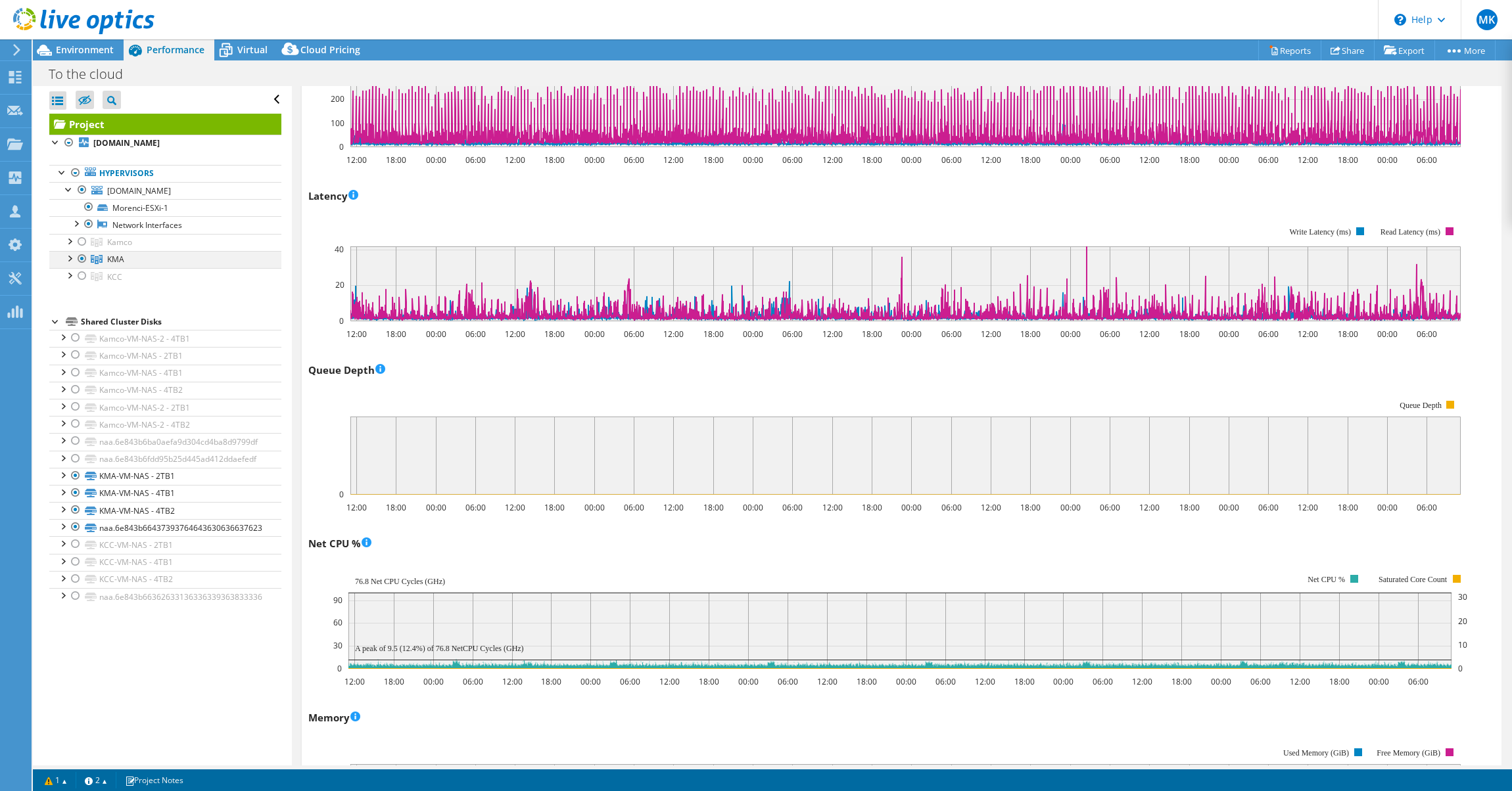
click at [76, 264] on div at bounding box center [82, 259] width 13 height 16
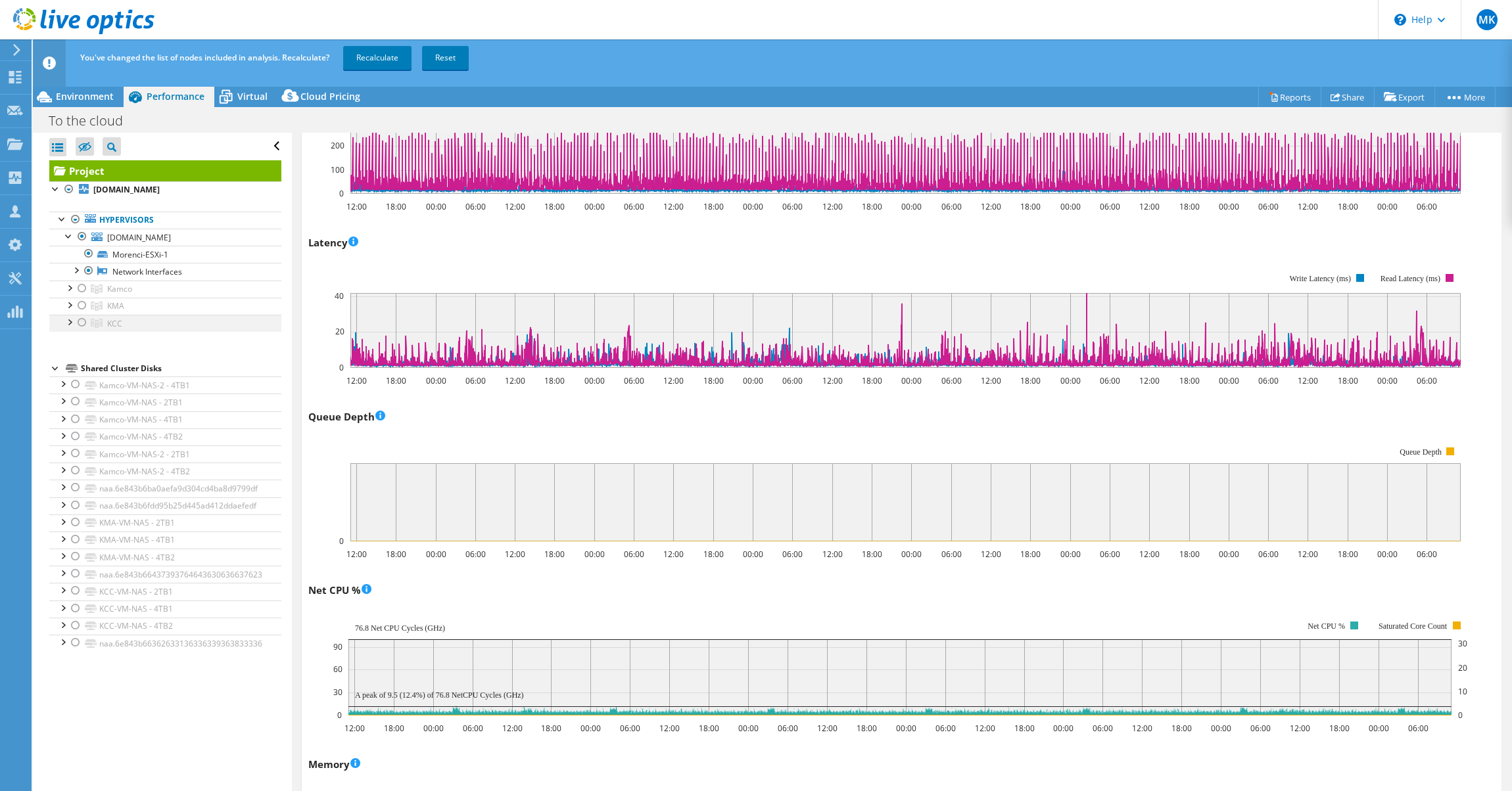
click at [80, 328] on div at bounding box center [82, 323] width 13 height 16
click at [378, 62] on link "Recalculate" at bounding box center [377, 58] width 68 height 24
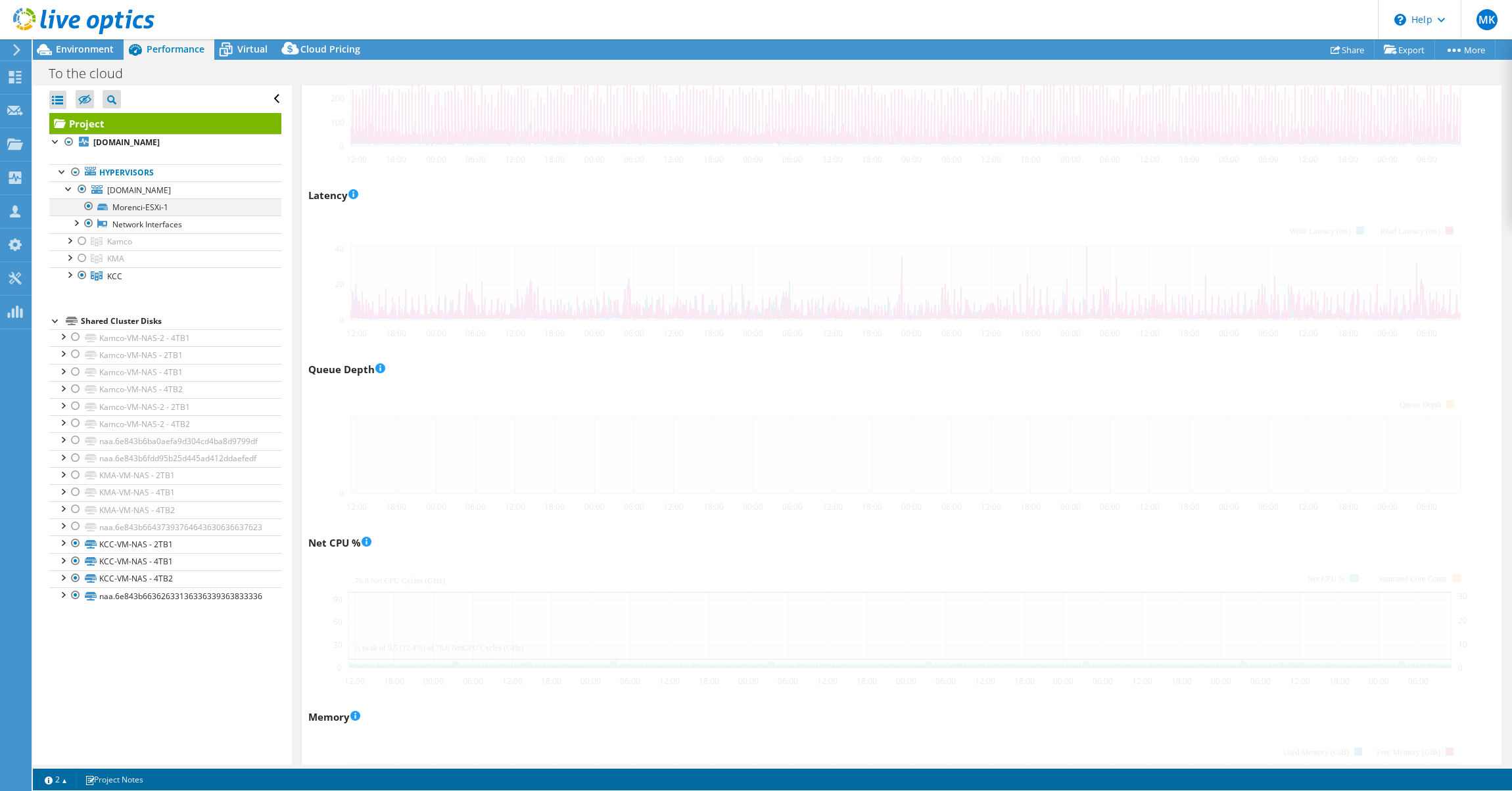
click at [86, 258] on div at bounding box center [82, 258] width 13 height 16
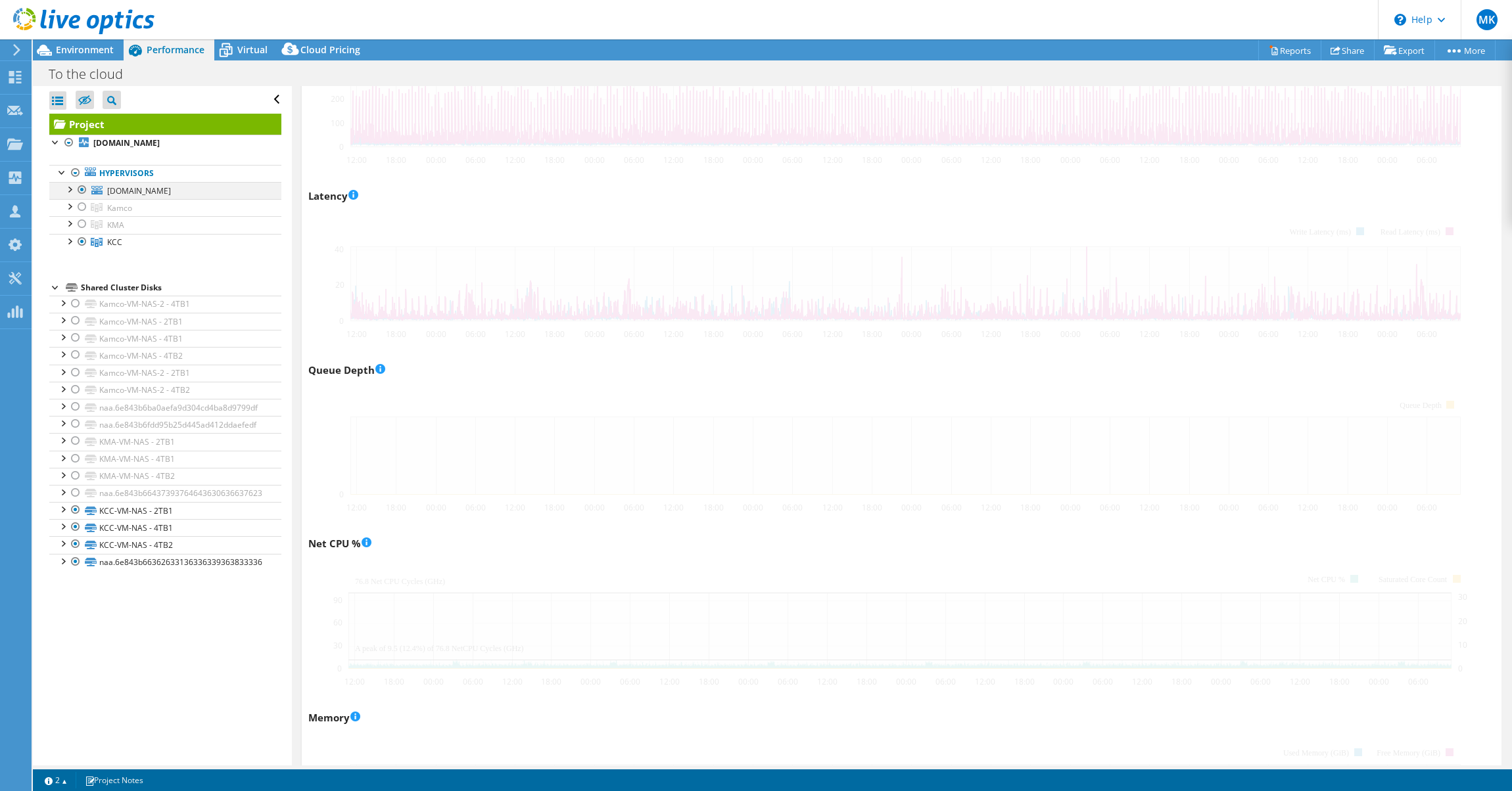
click at [63, 190] on div at bounding box center [69, 188] width 13 height 13
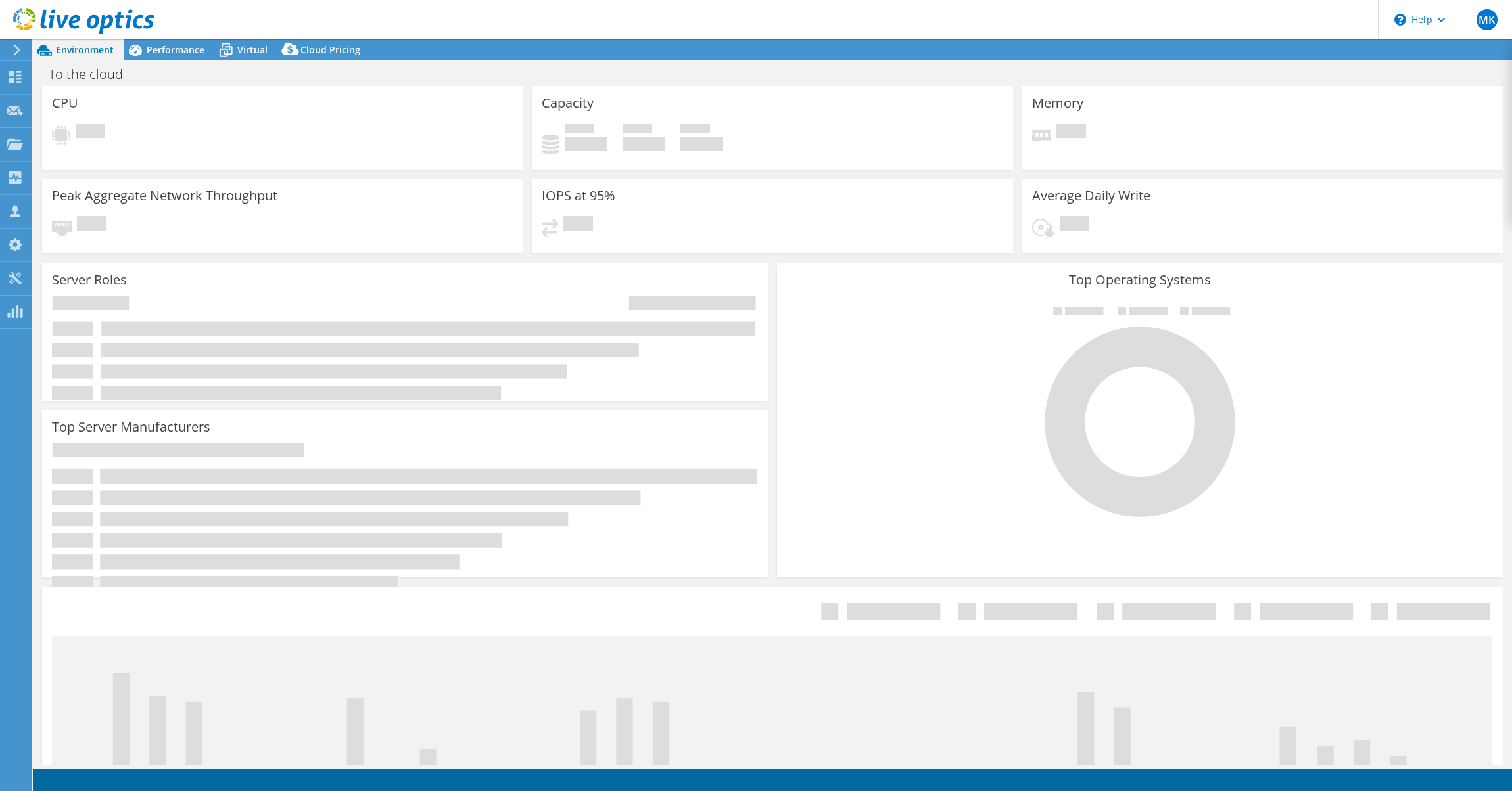
select select "USEast"
select select "USD"
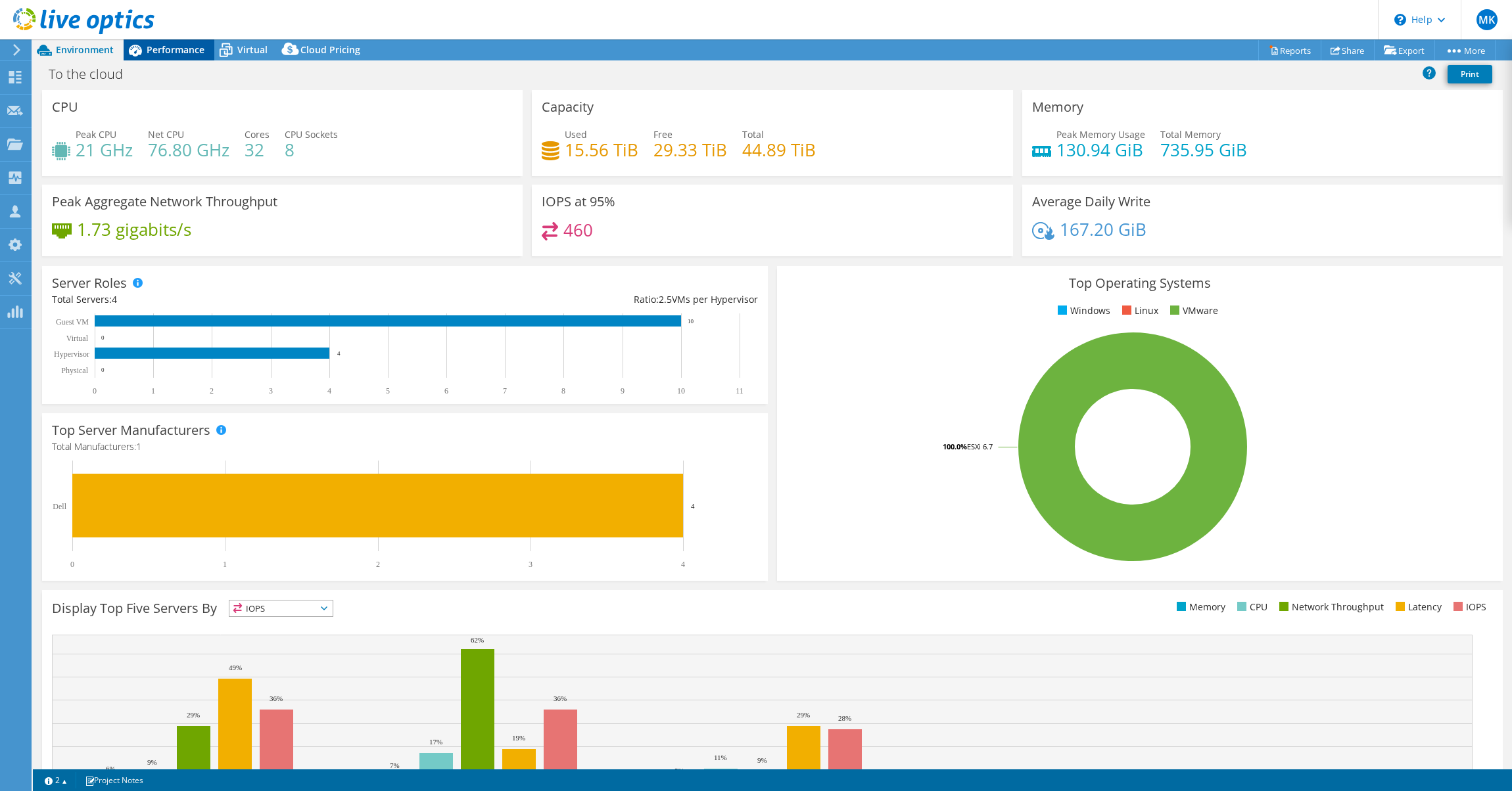
click at [171, 55] on span "Performance" at bounding box center [175, 49] width 58 height 13
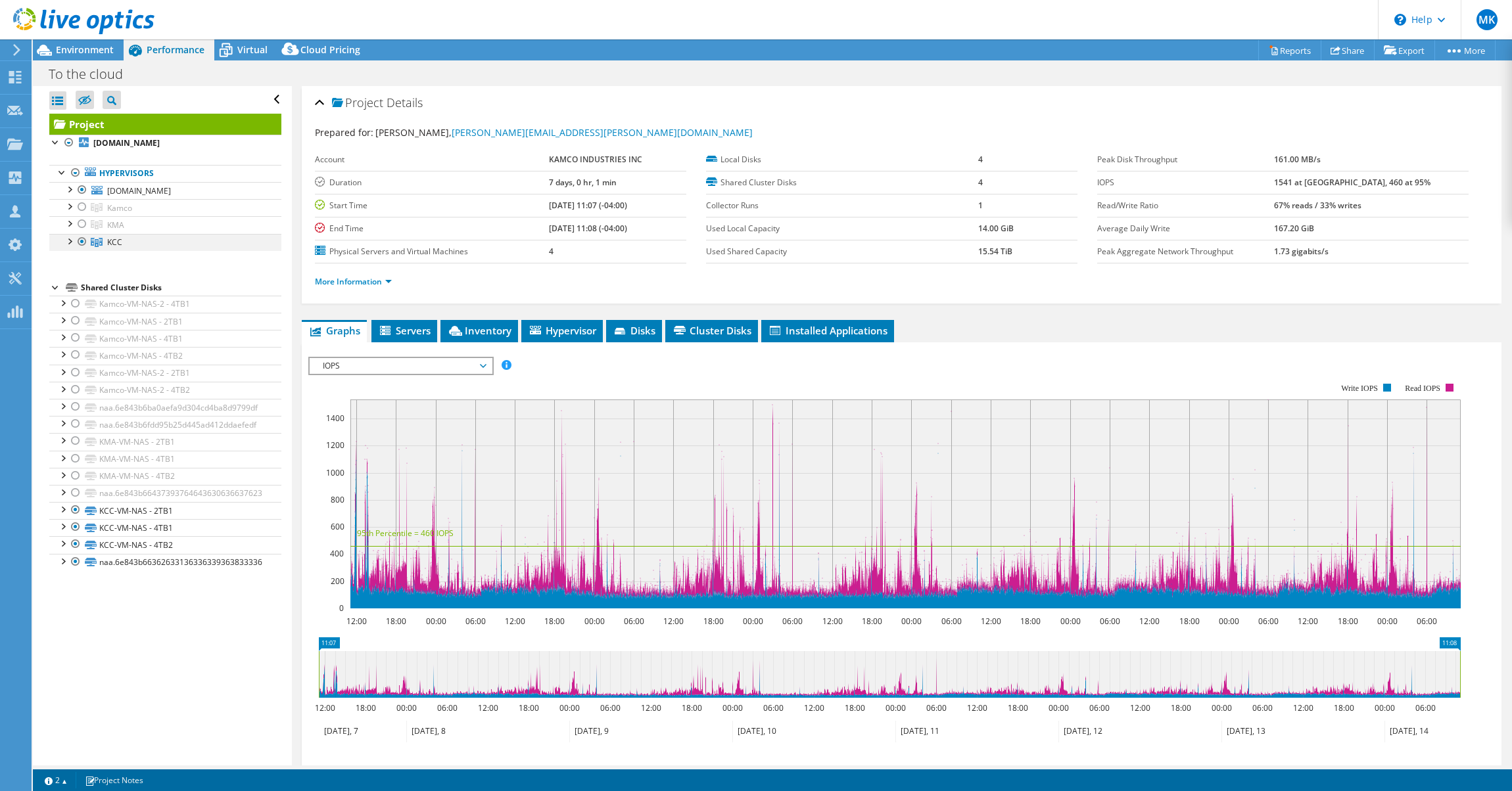
click at [85, 243] on div at bounding box center [82, 242] width 13 height 16
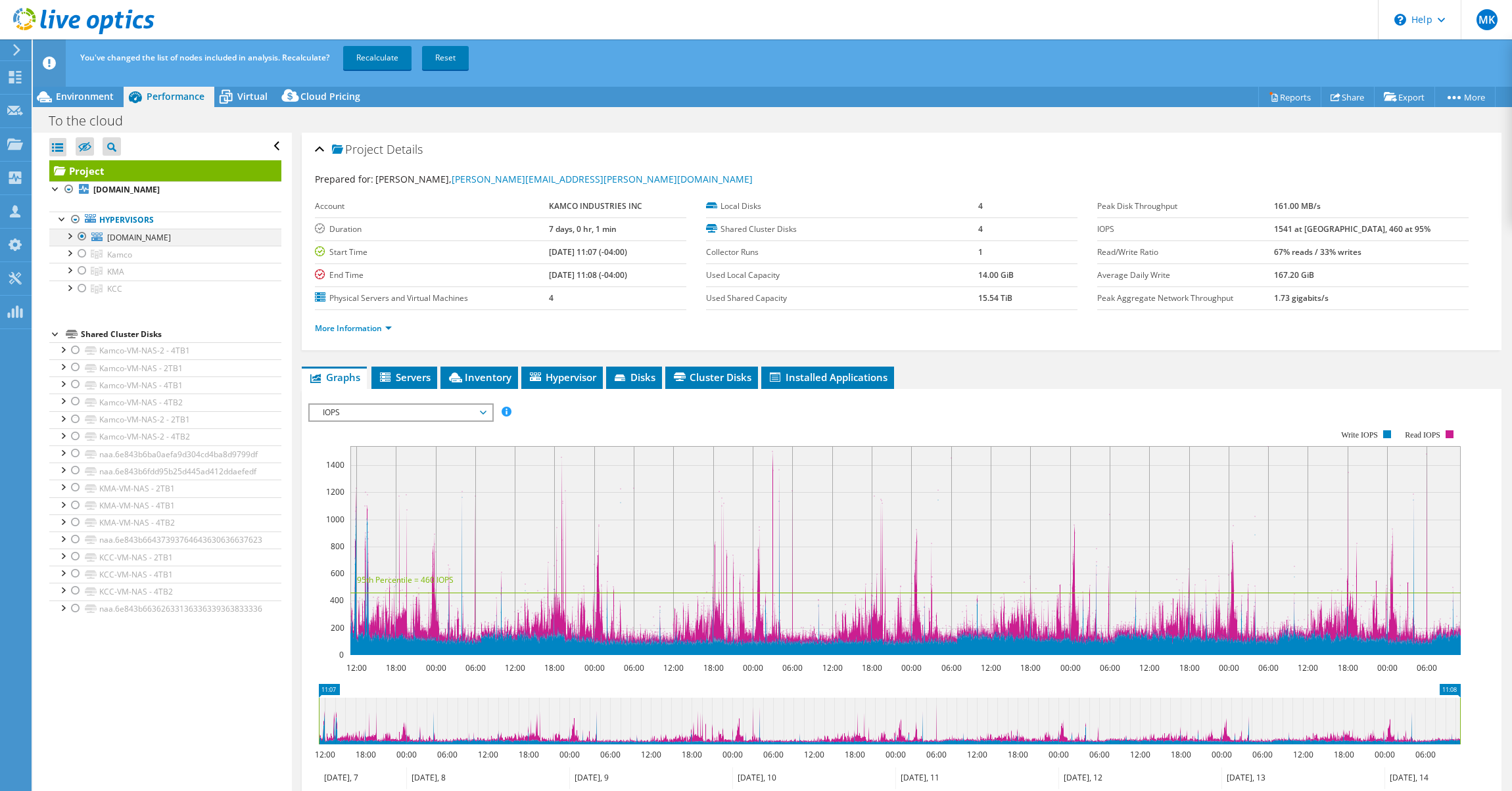
click at [70, 239] on div at bounding box center [69, 236] width 13 height 13
click at [78, 238] on div at bounding box center [82, 237] width 13 height 16
click at [70, 326] on div at bounding box center [69, 321] width 13 height 13
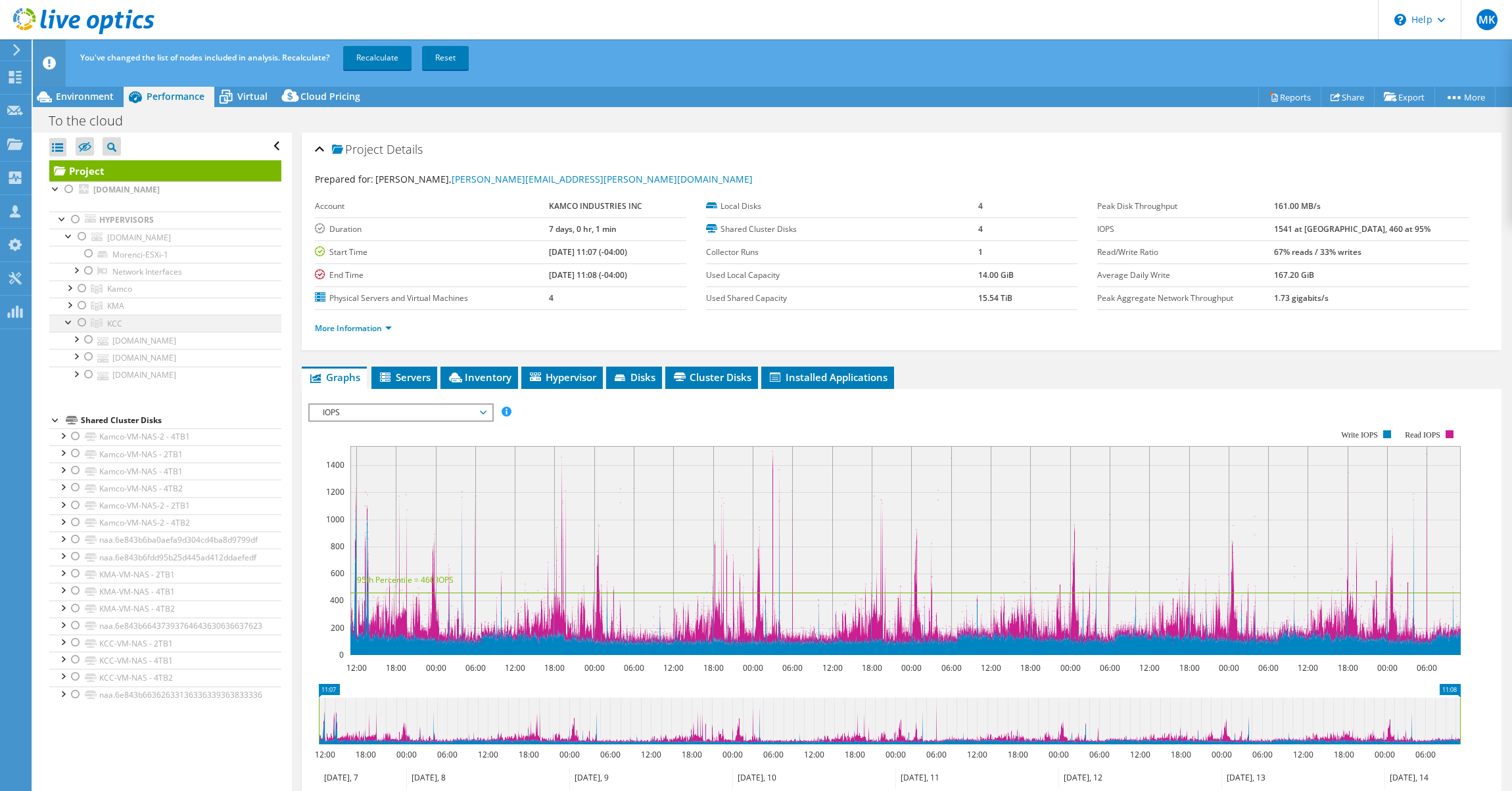
click at [82, 323] on div at bounding box center [82, 323] width 13 height 16
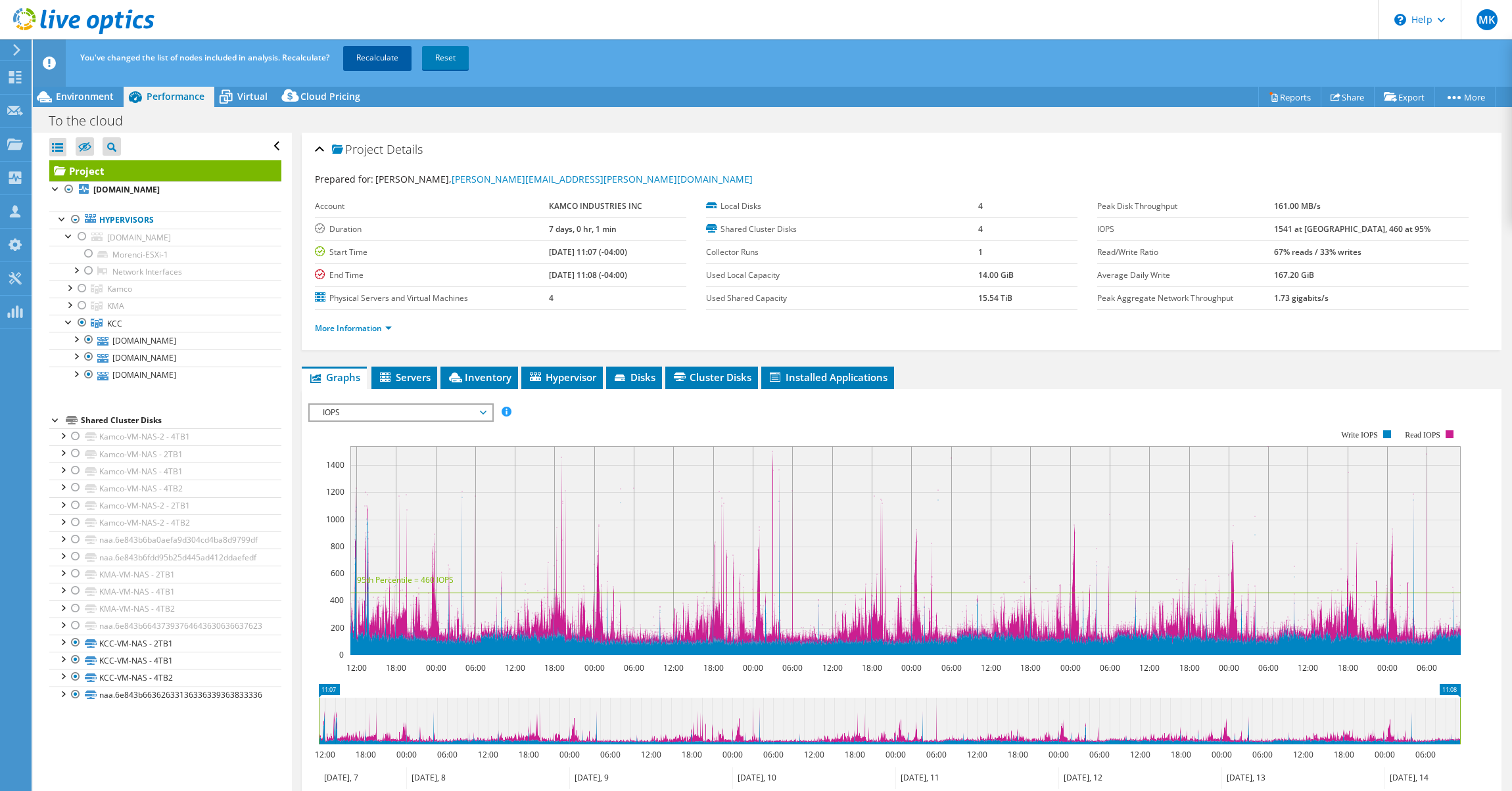
click at [382, 52] on link "Recalculate" at bounding box center [377, 58] width 68 height 24
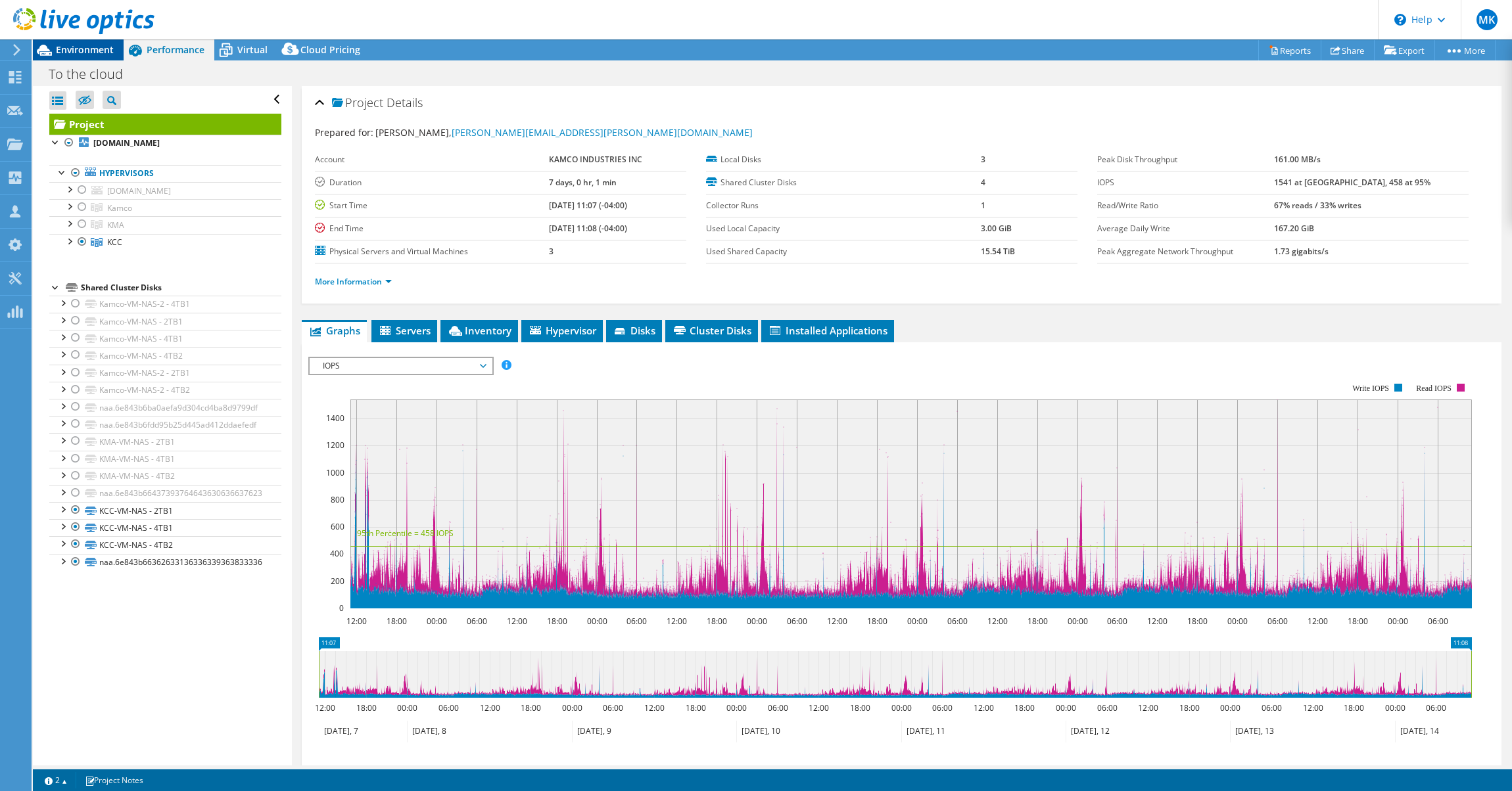
click at [59, 54] on span "Environment" at bounding box center [84, 49] width 58 height 13
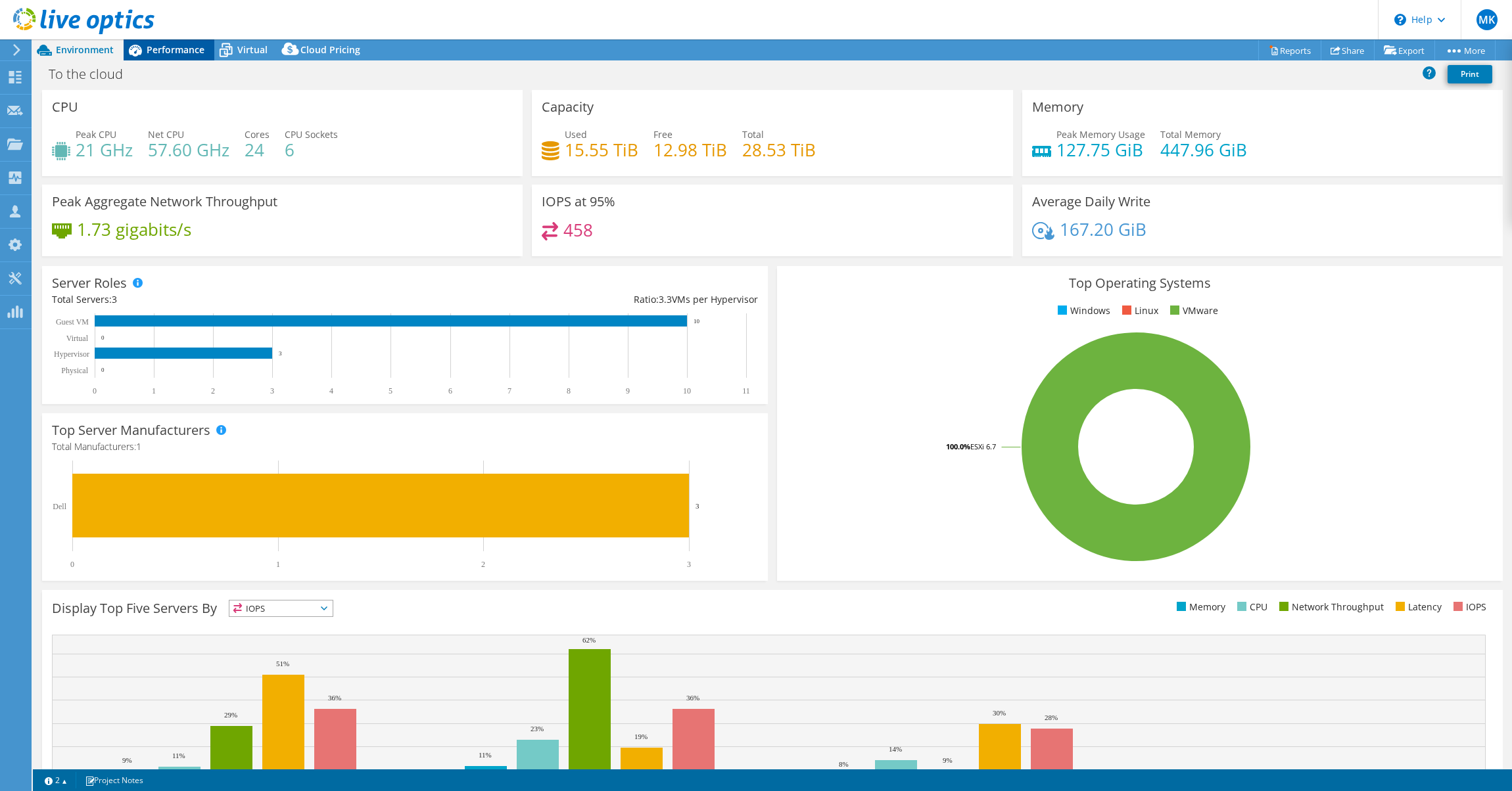
click at [166, 50] on span "Performance" at bounding box center [175, 49] width 58 height 13
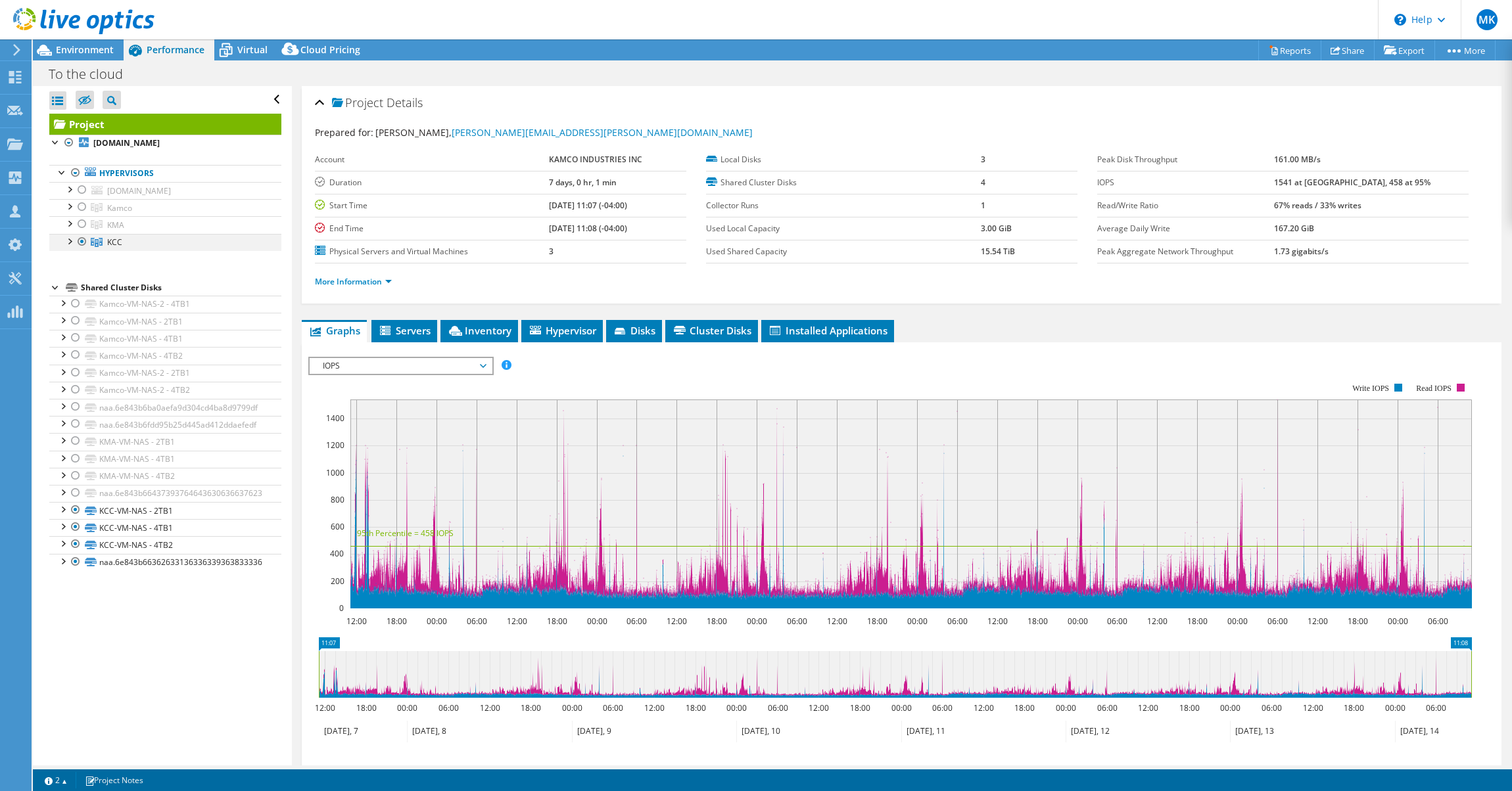
click at [82, 244] on div at bounding box center [82, 242] width 13 height 16
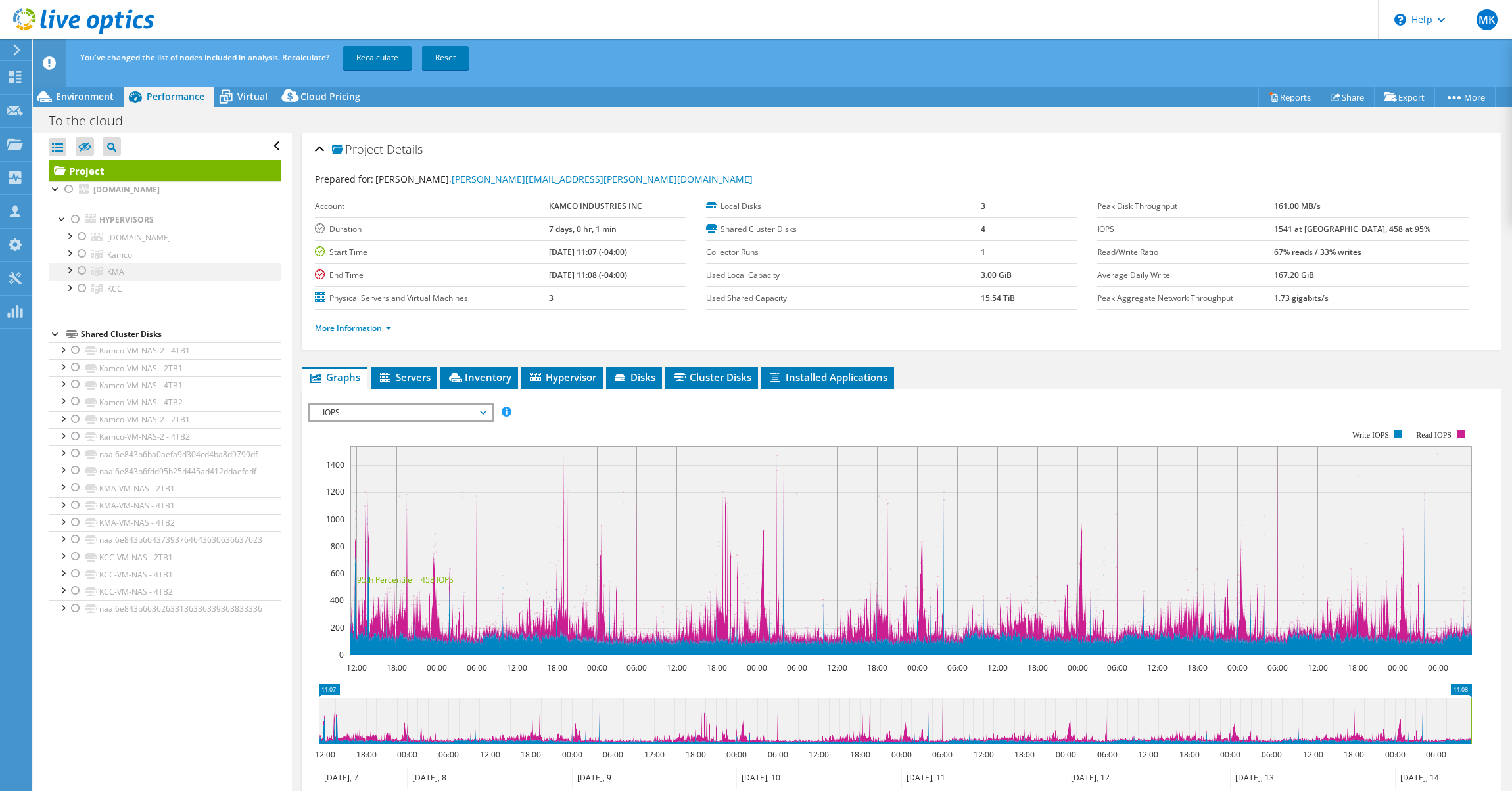
click at [77, 272] on div at bounding box center [82, 271] width 13 height 16
click at [389, 59] on link "Recalculate" at bounding box center [377, 58] width 68 height 24
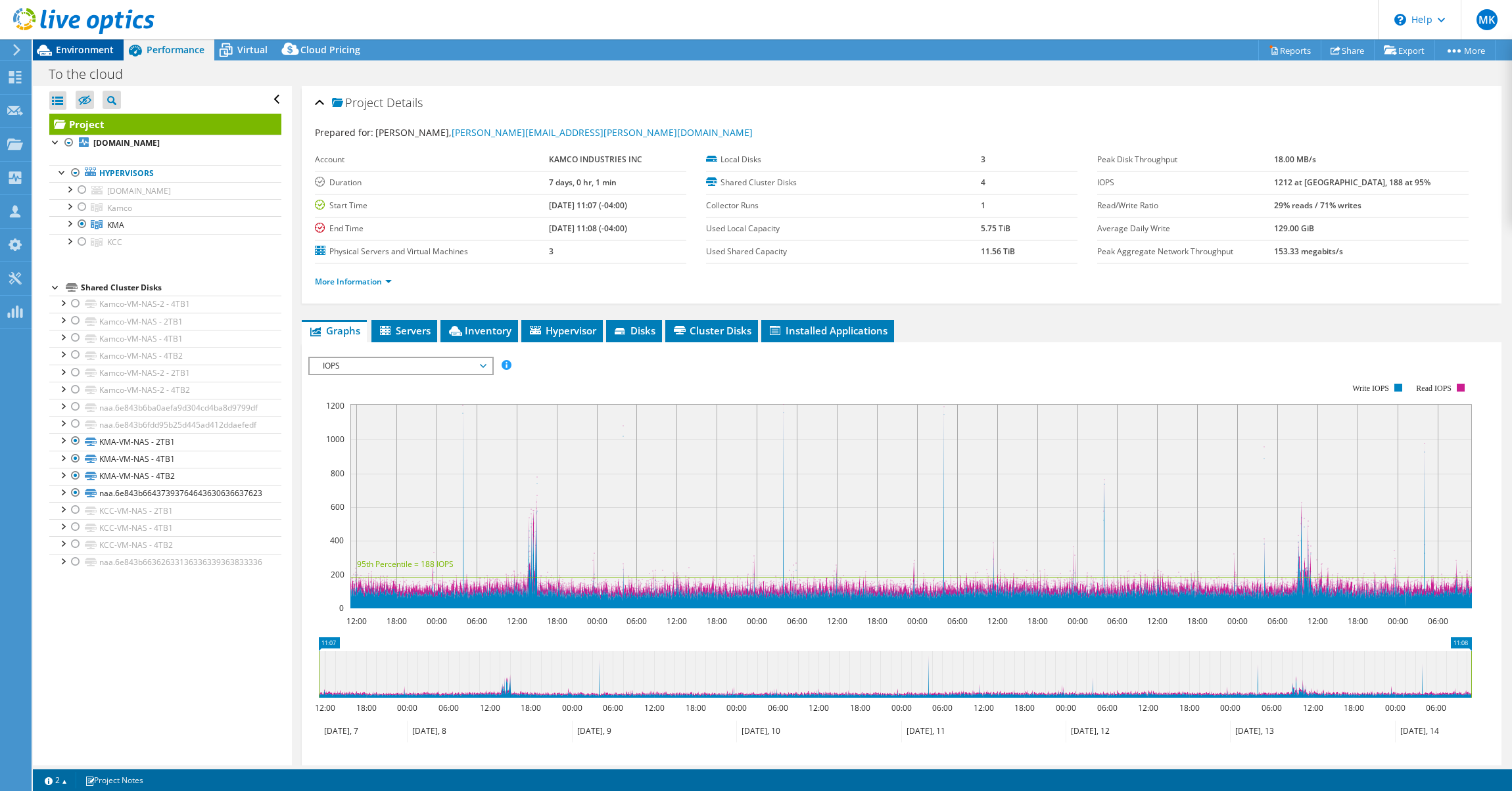
click at [98, 54] on span "Environment" at bounding box center [84, 49] width 58 height 13
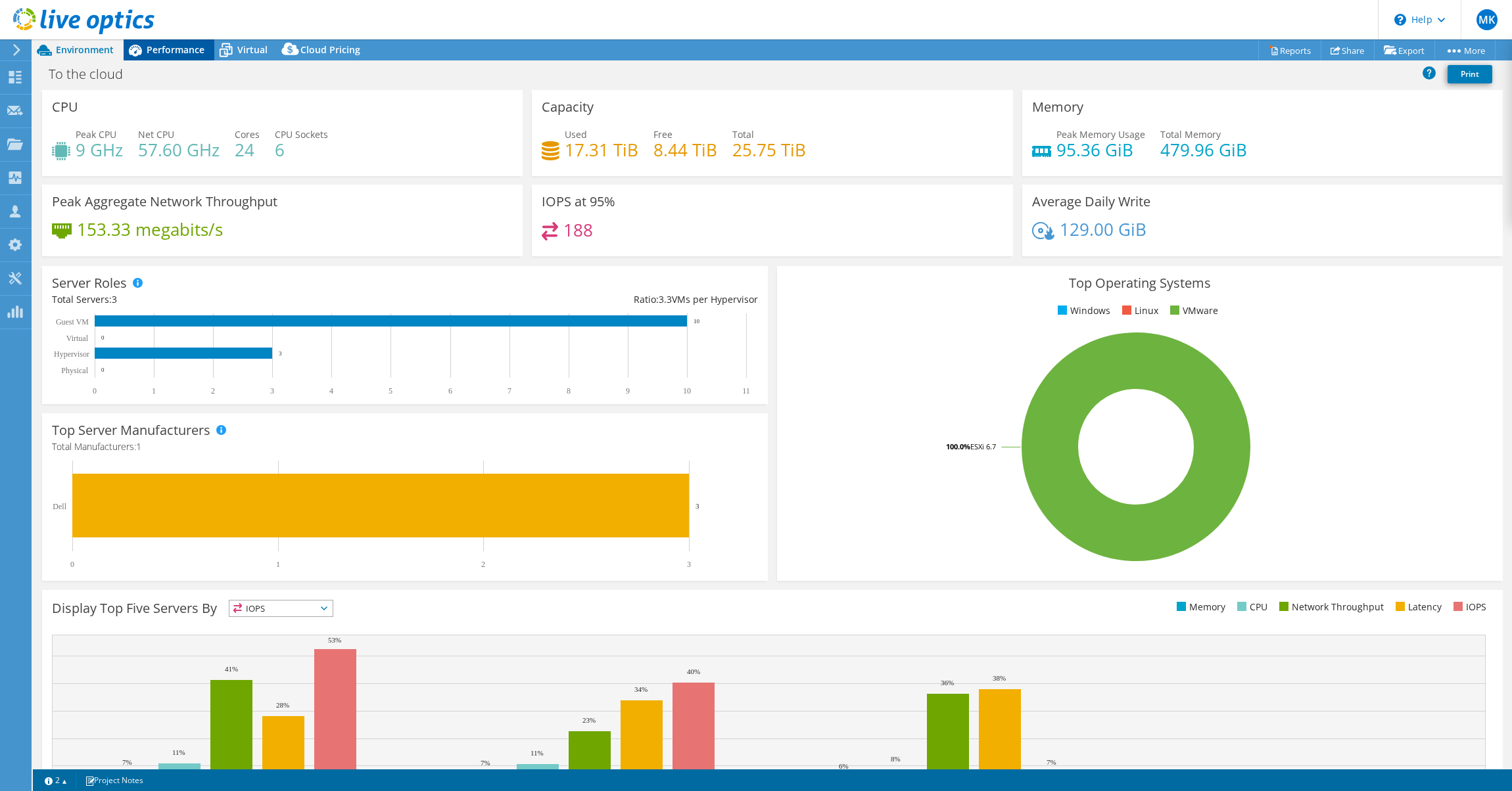
click at [185, 54] on span "Performance" at bounding box center [175, 49] width 58 height 13
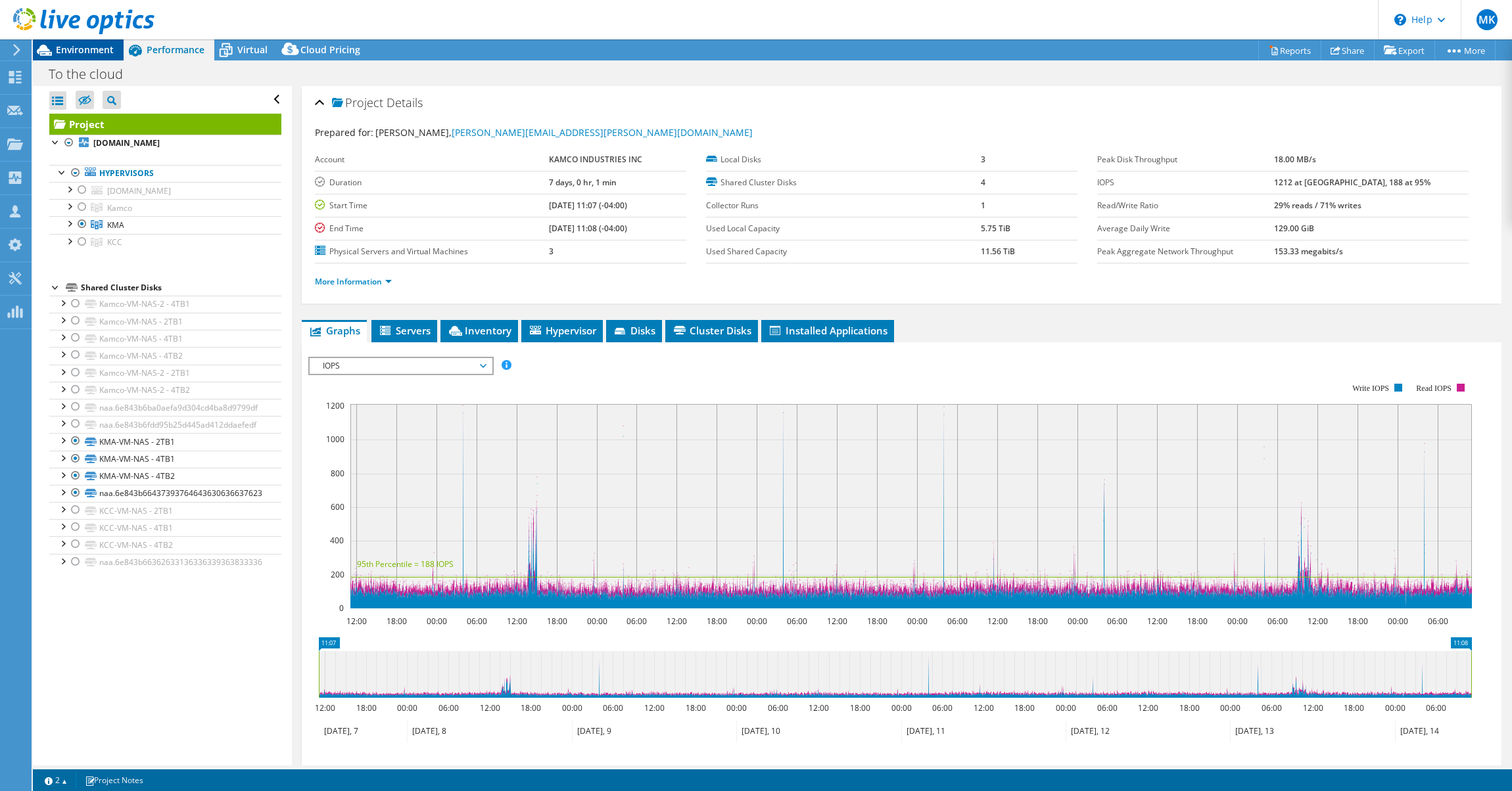
click at [72, 45] on span "Environment" at bounding box center [84, 49] width 58 height 13
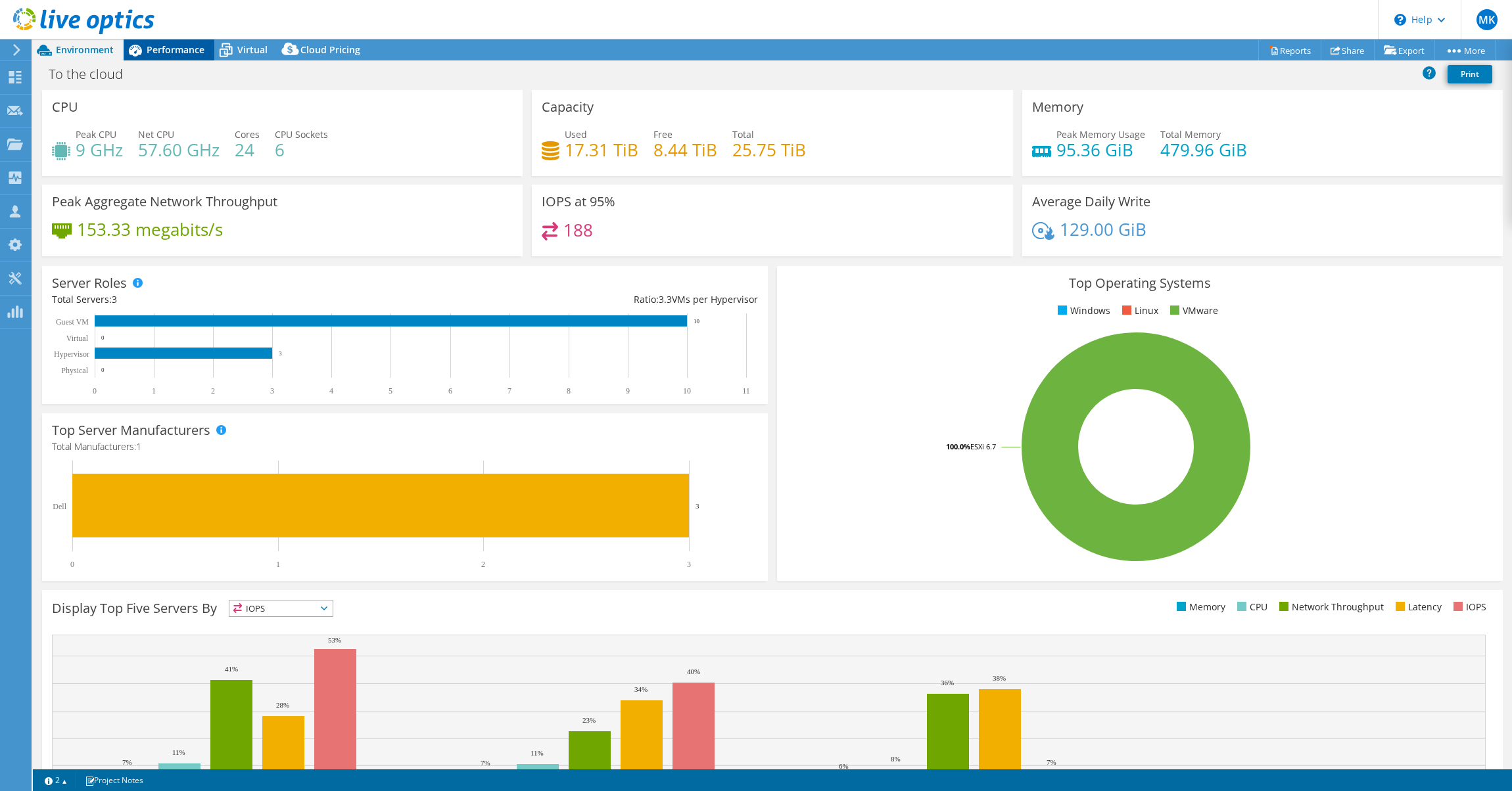
click at [169, 50] on span "Performance" at bounding box center [175, 49] width 58 height 13
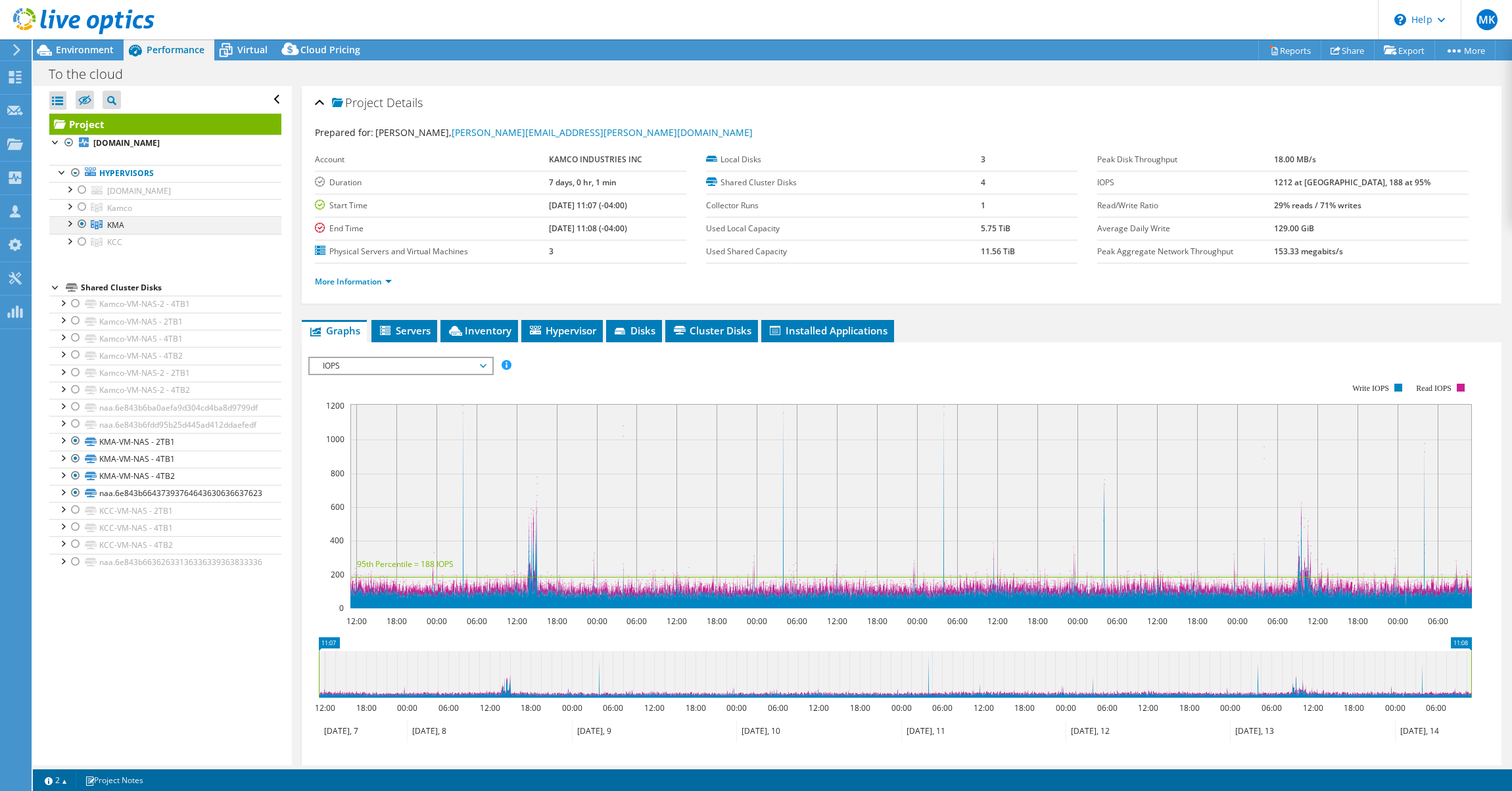
click at [80, 228] on div at bounding box center [82, 224] width 13 height 16
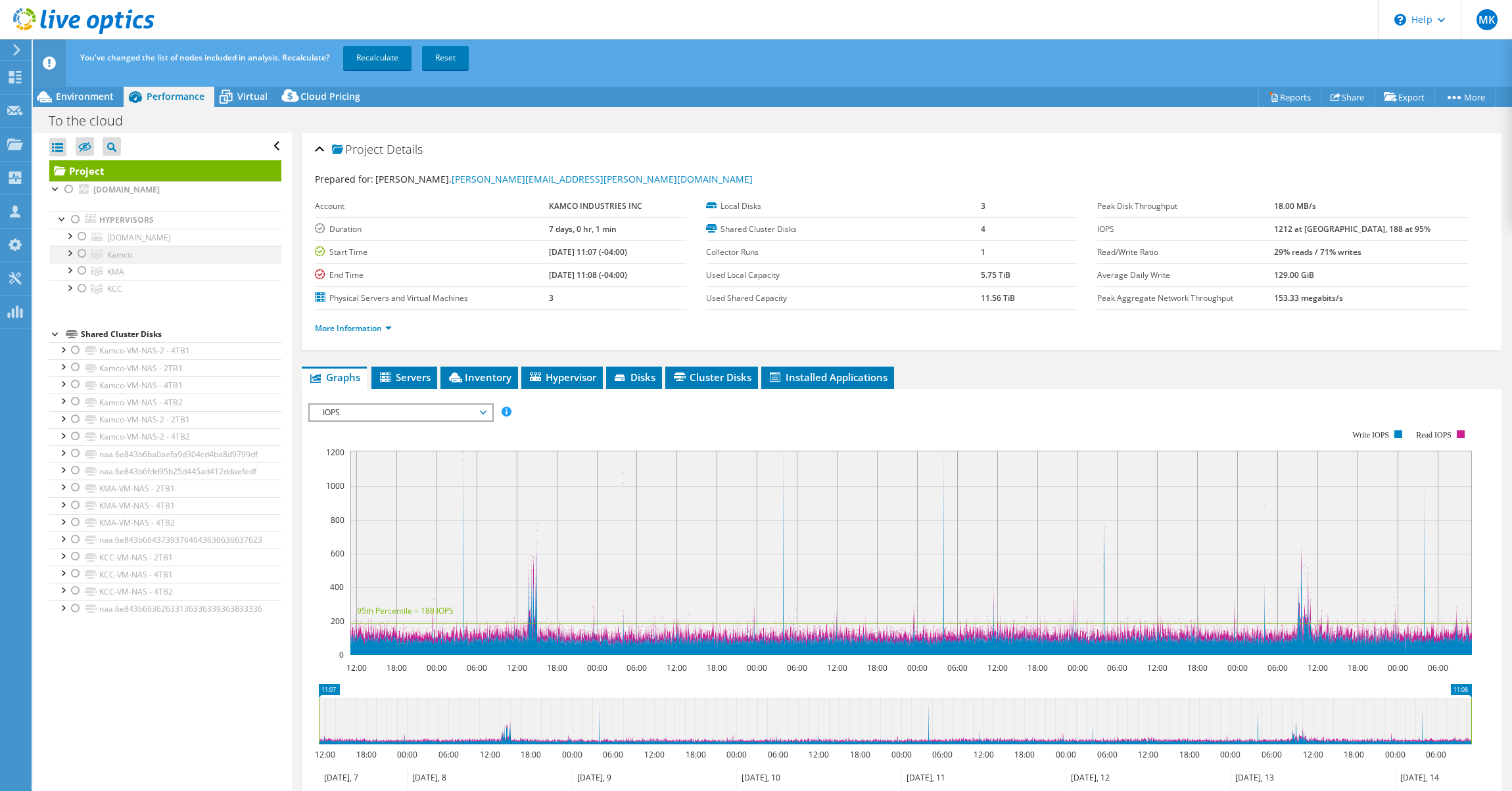
click at [84, 256] on div at bounding box center [82, 253] width 13 height 16
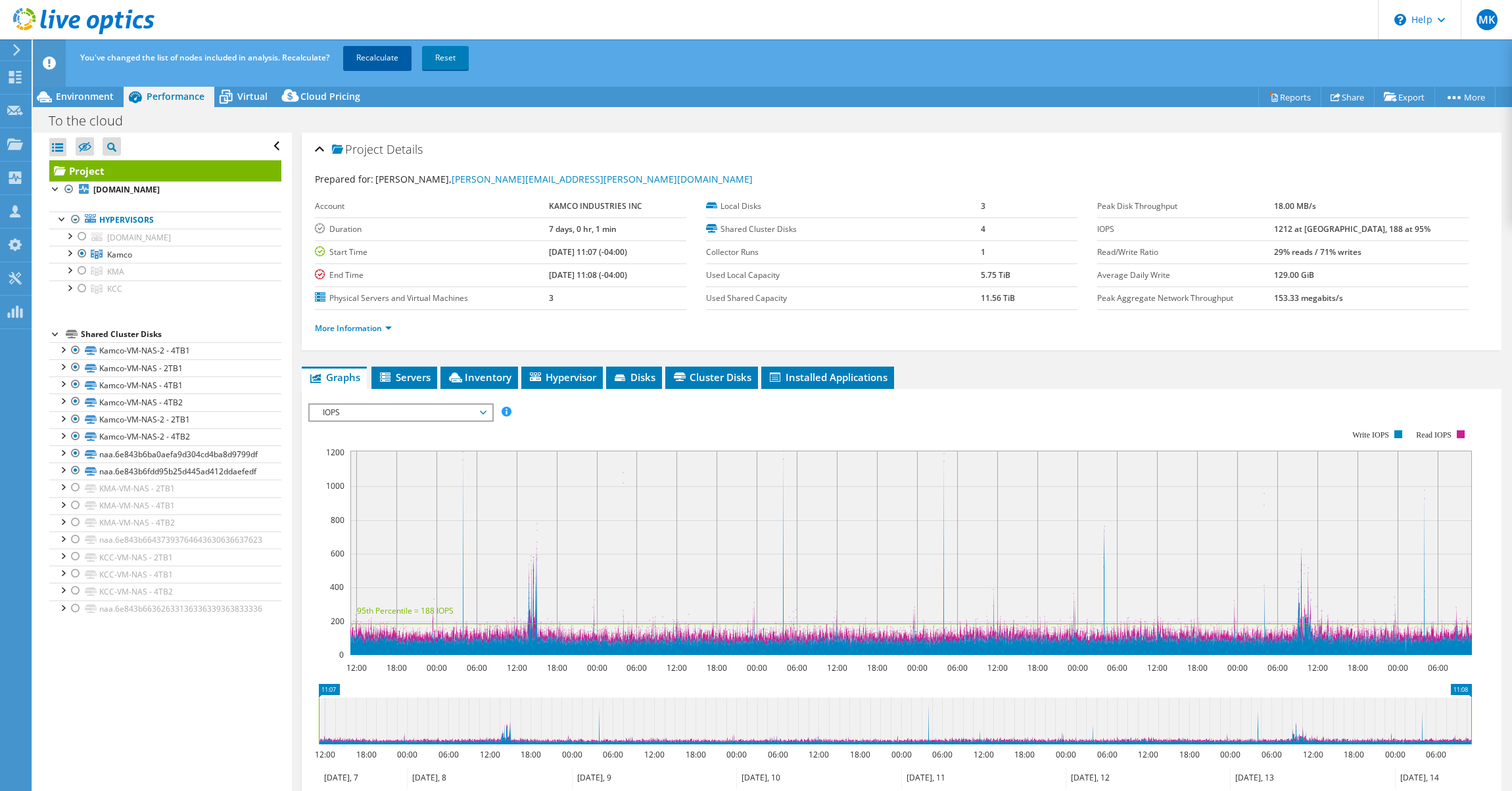
click at [366, 60] on link "Recalculate" at bounding box center [377, 58] width 68 height 24
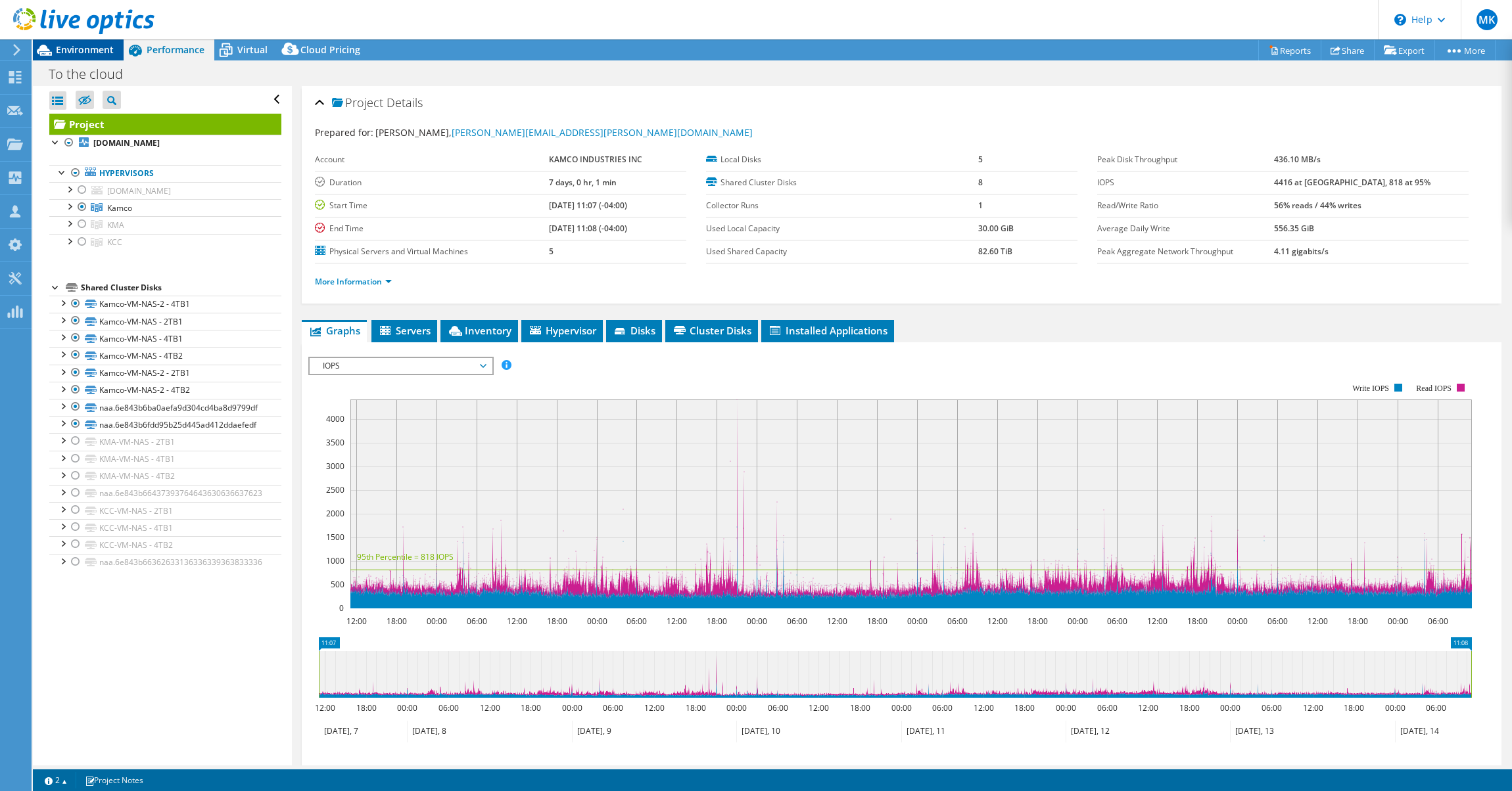
click at [74, 53] on span "Environment" at bounding box center [84, 49] width 58 height 13
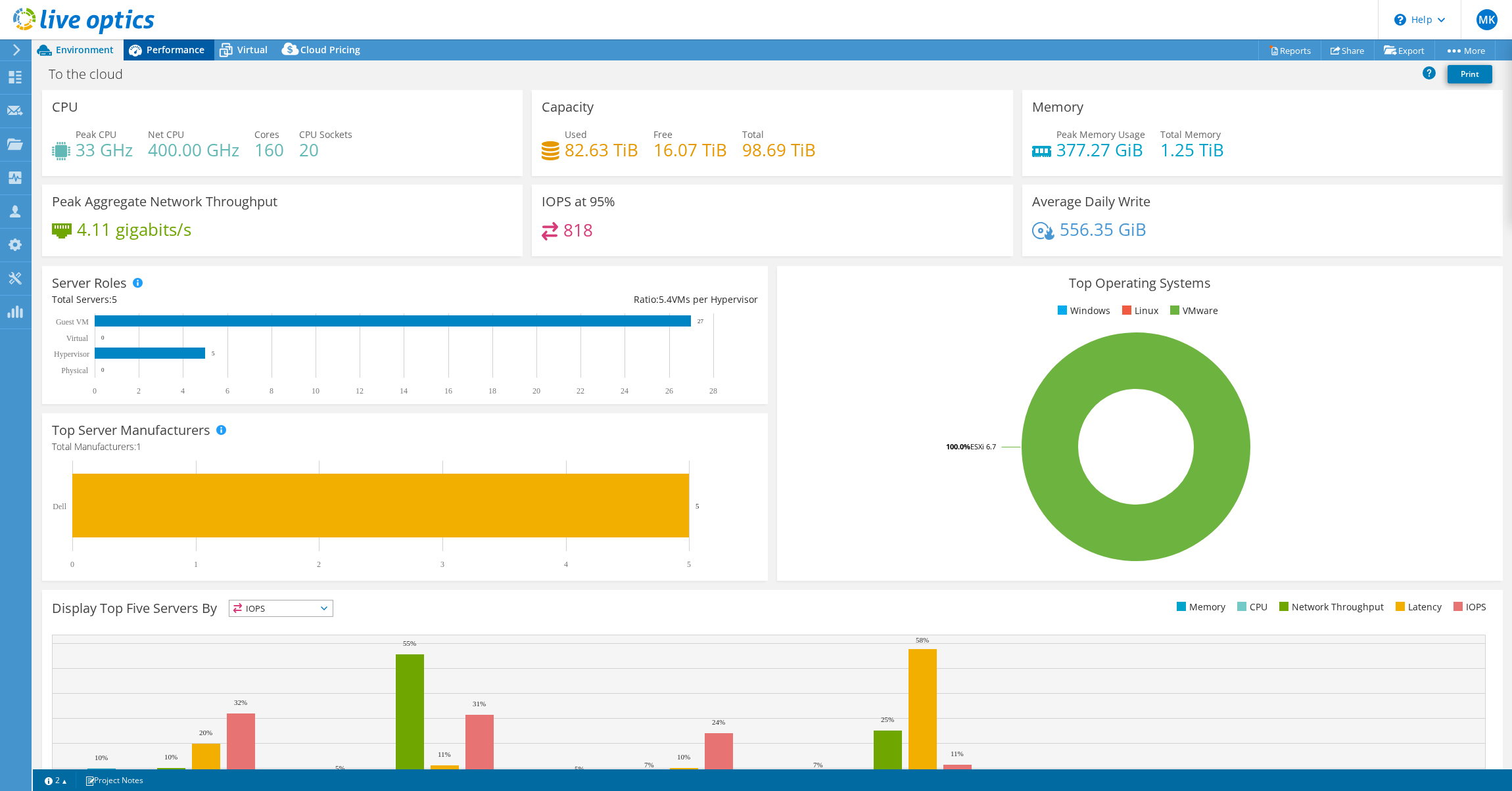
click at [173, 55] on span "Performance" at bounding box center [175, 49] width 58 height 13
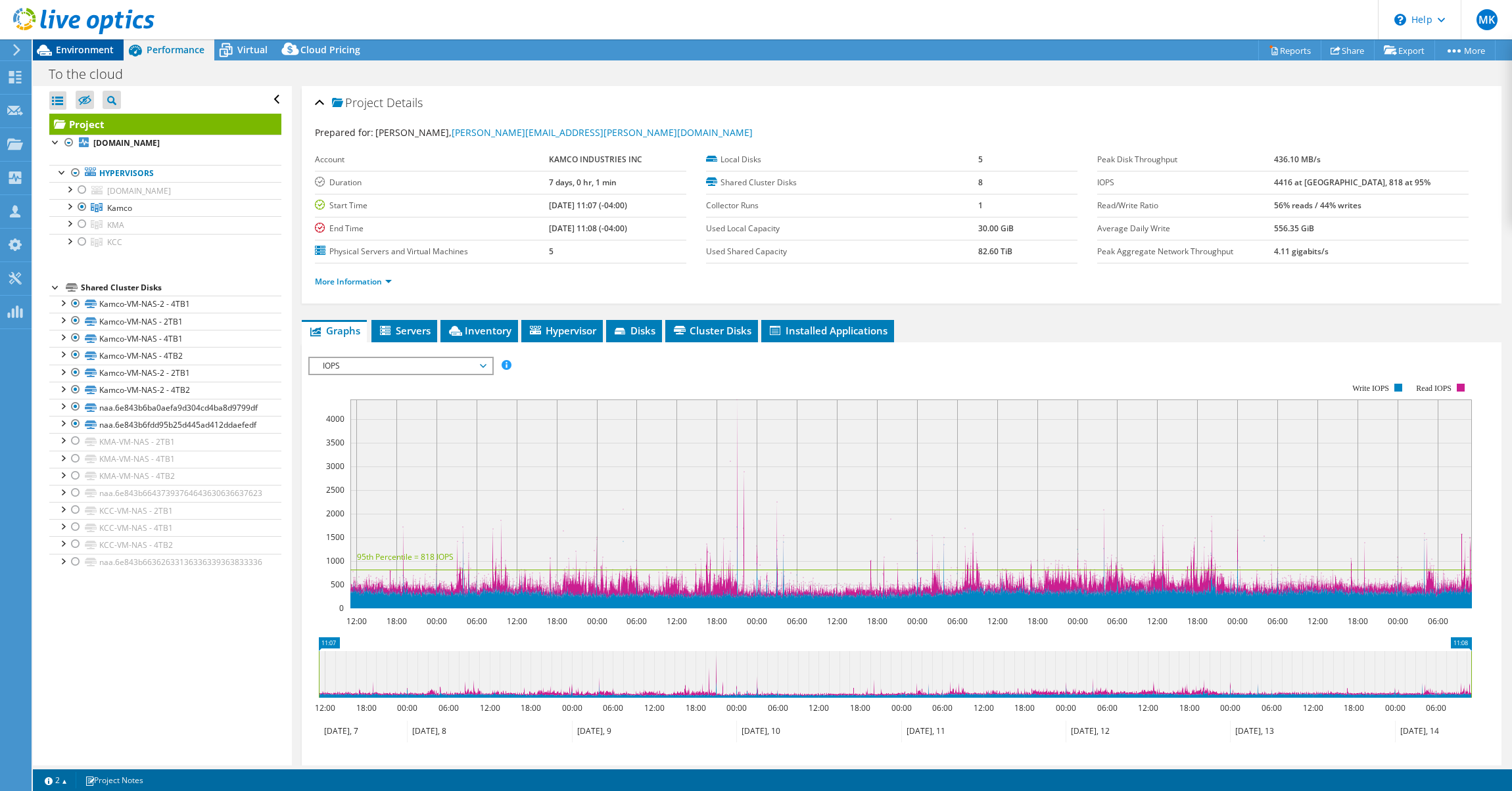
click at [88, 56] on div "Environment" at bounding box center [78, 50] width 91 height 21
